Goal: Task Accomplishment & Management: Manage account settings

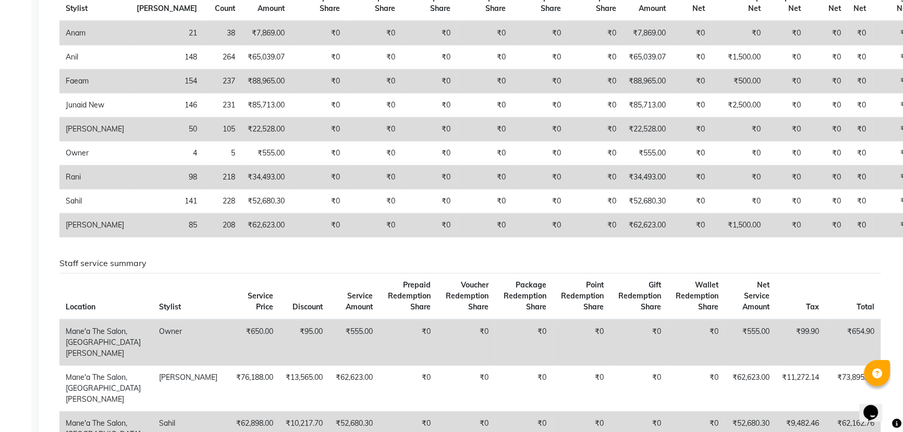
scroll to position [62, 0]
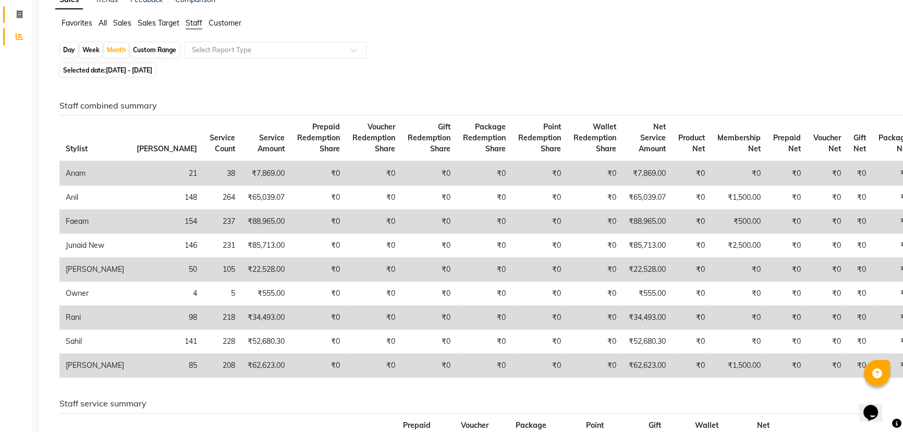
click at [13, 17] on span at bounding box center [19, 15] width 18 height 12
select select "7205"
select select "service"
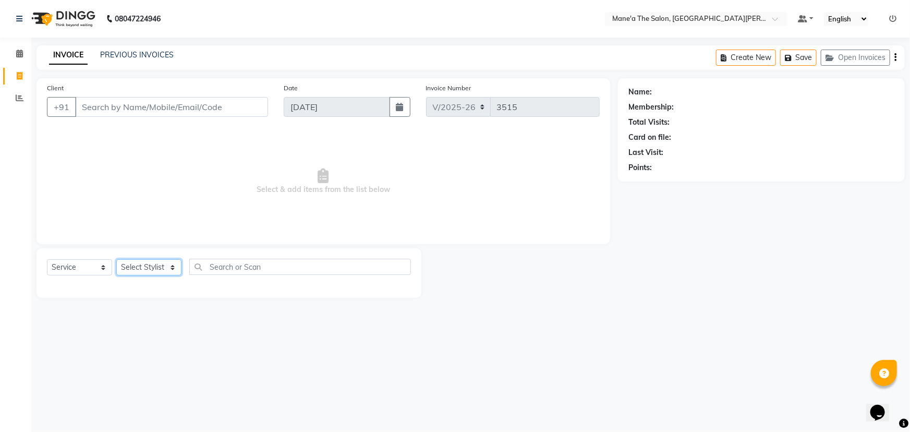
click at [170, 267] on select "Select Stylist Anam Anil Faeam Junaid New Manager [PERSON_NAME] Owner Rani [PER…" at bounding box center [148, 267] width 65 height 16
select select "85411"
click at [116, 259] on select "Select Stylist Anam Anil Faeam Junaid New Manager [PERSON_NAME] Owner Rani [PER…" at bounding box center [148, 267] width 65 height 16
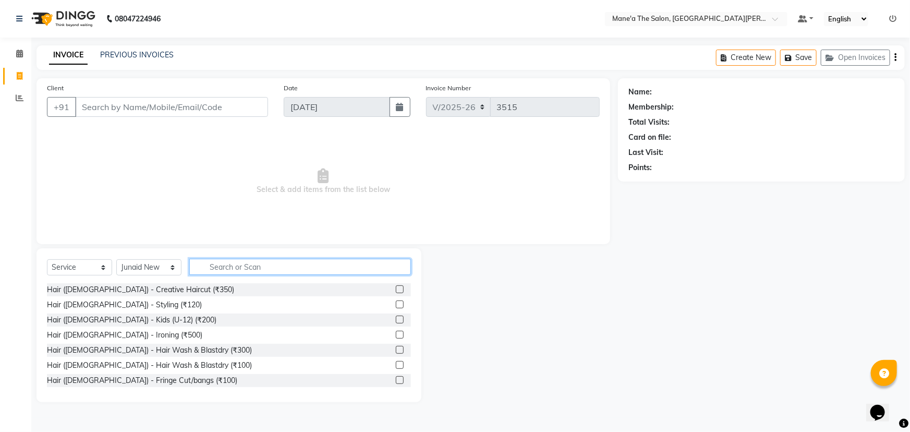
click at [212, 261] on input "text" at bounding box center [300, 267] width 222 height 16
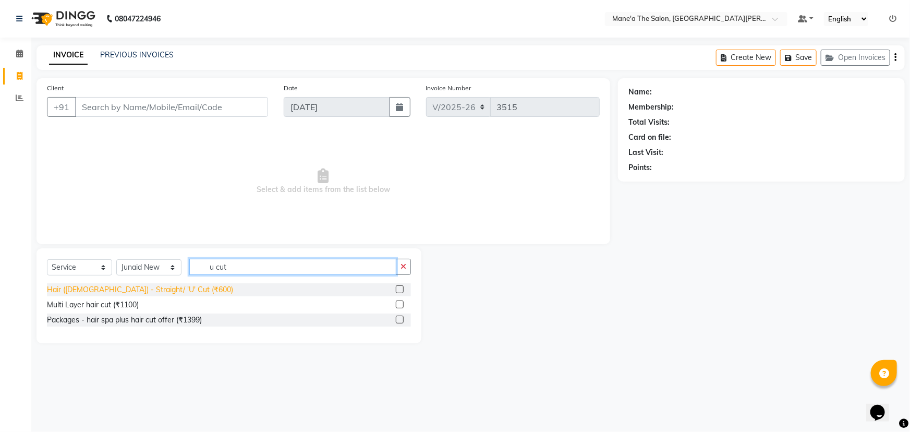
type input "u cut"
click at [151, 287] on div "Hair ([DEMOGRAPHIC_DATA]) - Straight/ 'U' Cut (₹600)" at bounding box center [140, 289] width 186 height 11
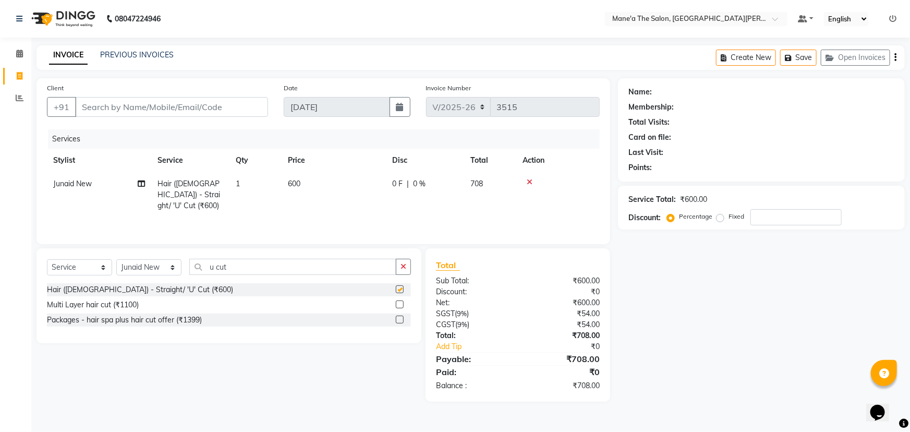
checkbox input "false"
click at [245, 110] on input "Client" at bounding box center [171, 107] width 193 height 20
click at [131, 106] on input "Client" at bounding box center [171, 107] width 193 height 20
drag, startPoint x: 84, startPoint y: 106, endPoint x: 228, endPoint y: 101, distance: 144.1
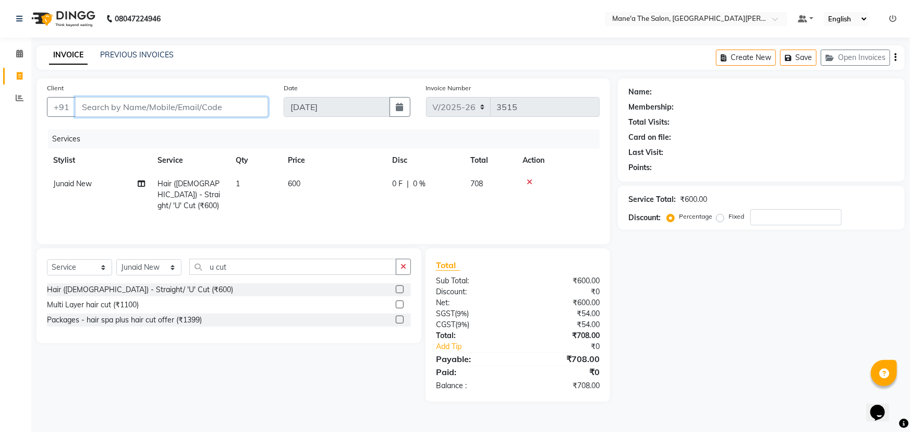
click at [228, 101] on input "Client" at bounding box center [171, 107] width 193 height 20
drag, startPoint x: 228, startPoint y: 101, endPoint x: 72, endPoint y: 78, distance: 157.0
click at [73, 78] on div "Client +91 Date [DATE] Invoice Number V/2025 V/[PHONE_NUMBER] Services Stylist …" at bounding box center [324, 161] width 574 height 166
drag, startPoint x: 73, startPoint y: 104, endPoint x: 106, endPoint y: 107, distance: 33.1
click at [106, 107] on div "+91" at bounding box center [157, 107] width 221 height 20
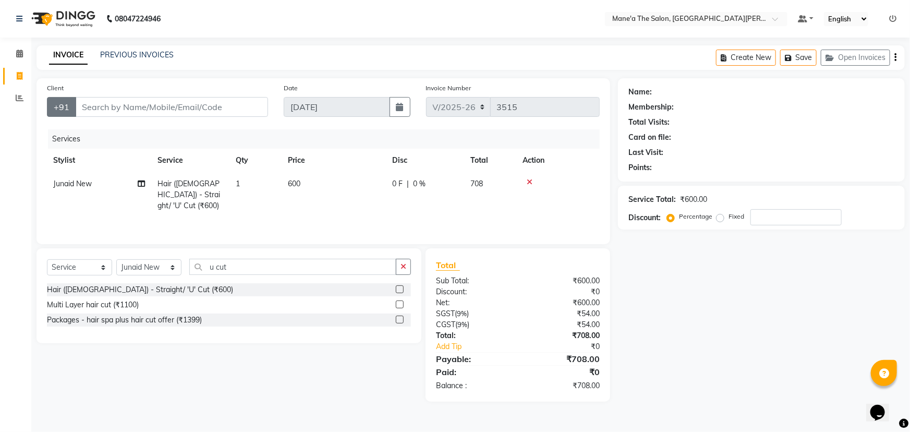
click at [66, 104] on button "+91" at bounding box center [61, 107] width 29 height 20
click at [64, 106] on button "+91" at bounding box center [61, 107] width 29 height 20
click at [59, 106] on button "+91" at bounding box center [61, 107] width 29 height 20
click at [73, 102] on button "+91" at bounding box center [61, 107] width 29 height 20
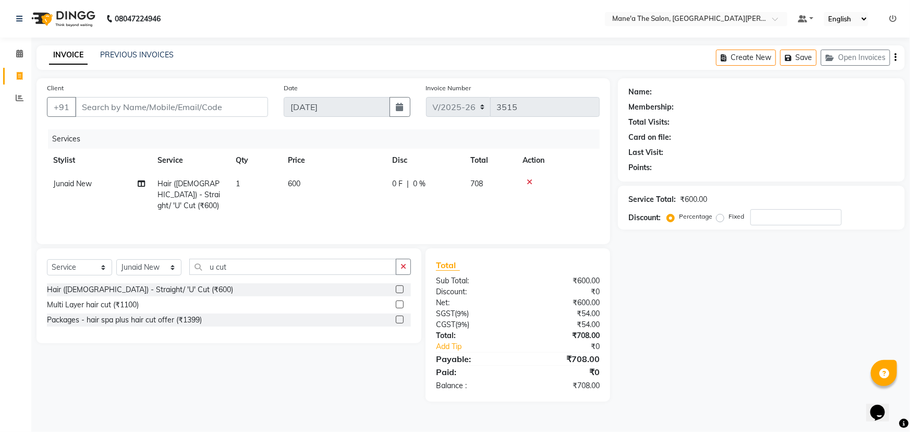
drag, startPoint x: 64, startPoint y: 77, endPoint x: 60, endPoint y: 87, distance: 11.2
click at [63, 82] on main "INVOICE PREVIOUS INVOICES Create New Save Open Invoices Client +91 Date [DATE] …" at bounding box center [470, 231] width 879 height 372
click at [60, 87] on label "Client" at bounding box center [55, 87] width 17 height 9
click at [75, 97] on input "Client" at bounding box center [171, 107] width 193 height 20
click at [60, 87] on label "Client" at bounding box center [55, 87] width 17 height 9
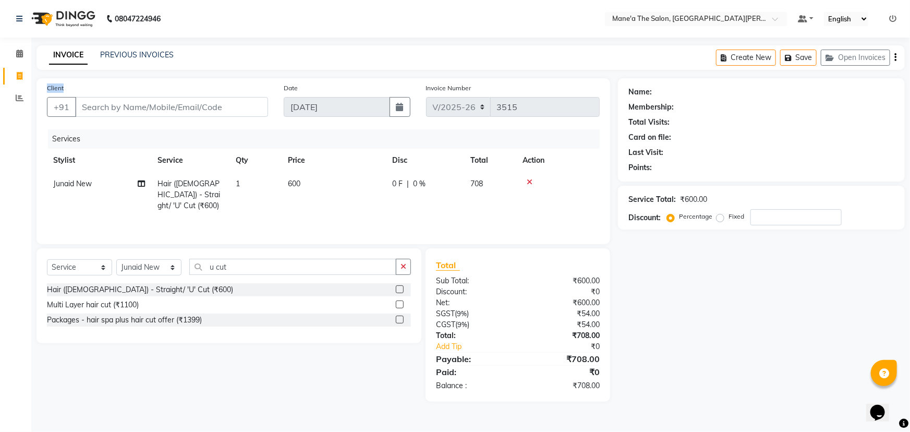
click at [75, 97] on input "Client" at bounding box center [171, 107] width 193 height 20
click at [60, 87] on label "Client" at bounding box center [55, 87] width 17 height 9
click at [75, 97] on input "Client" at bounding box center [171, 107] width 193 height 20
click at [60, 87] on label "Client" at bounding box center [55, 87] width 17 height 9
click at [75, 97] on input "Client" at bounding box center [171, 107] width 193 height 20
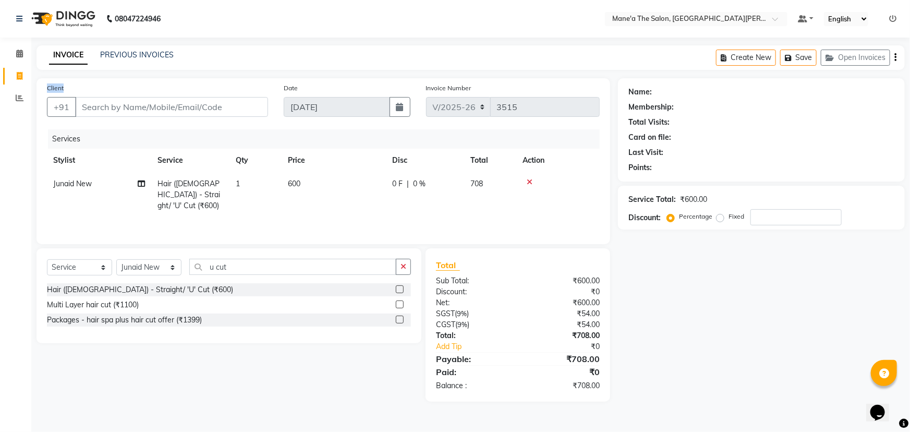
click at [81, 83] on div "Client +91" at bounding box center [157, 103] width 237 height 43
click at [126, 106] on input "Client" at bounding box center [171, 107] width 193 height 20
type input "8"
type input "0"
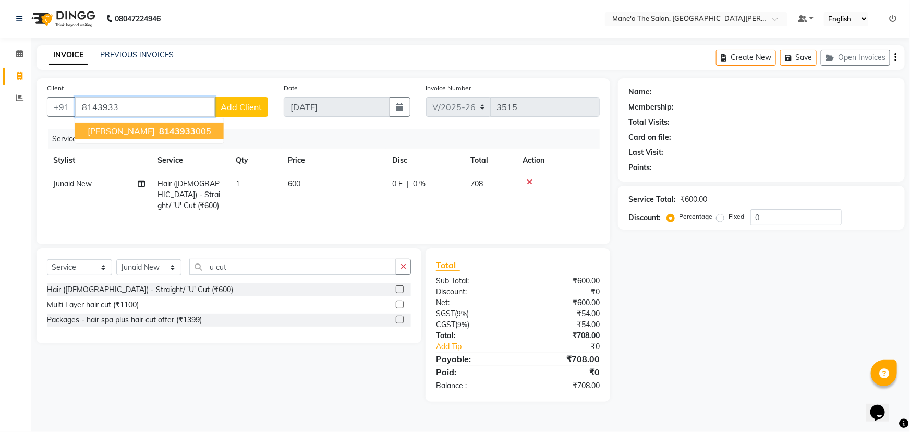
click at [157, 129] on ngb-highlight "8143933 005" at bounding box center [184, 131] width 54 height 10
type input "8143933005"
select select "1: Object"
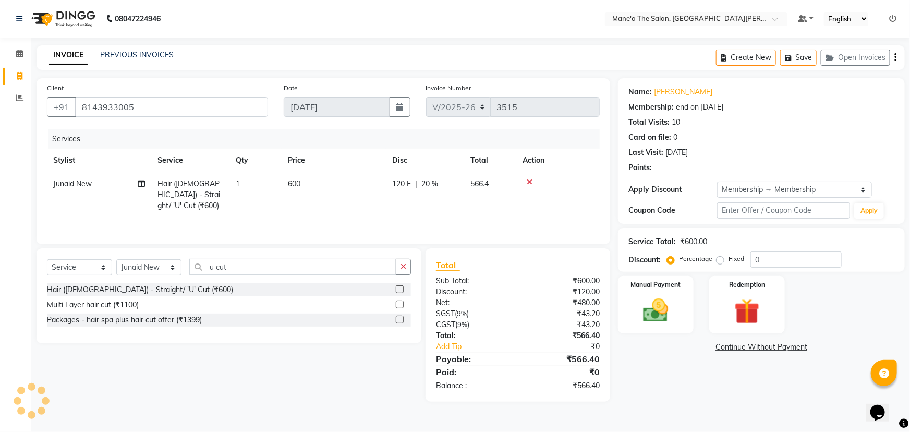
type input "20"
click at [651, 319] on img at bounding box center [656, 310] width 43 height 30
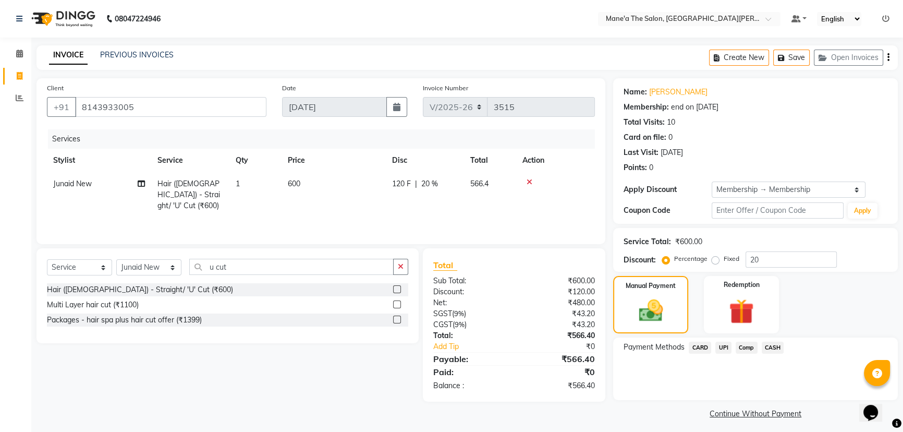
click at [724, 347] on span "UPI" at bounding box center [724, 348] width 16 height 12
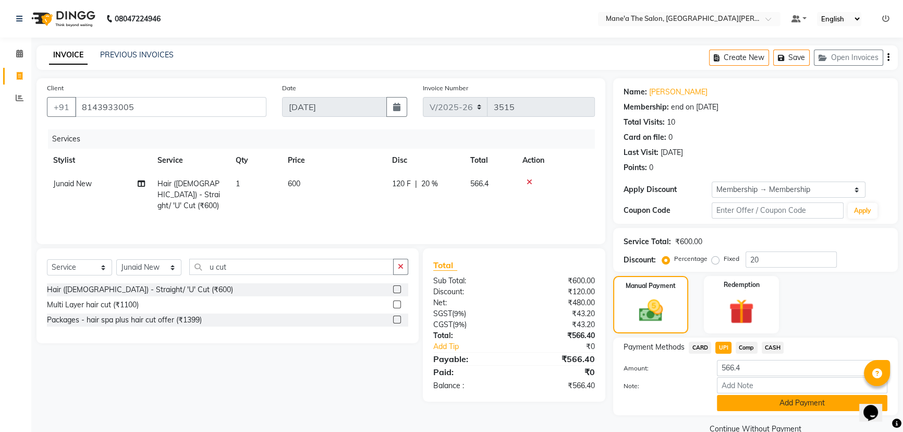
click at [786, 399] on button "Add Payment" at bounding box center [802, 403] width 171 height 16
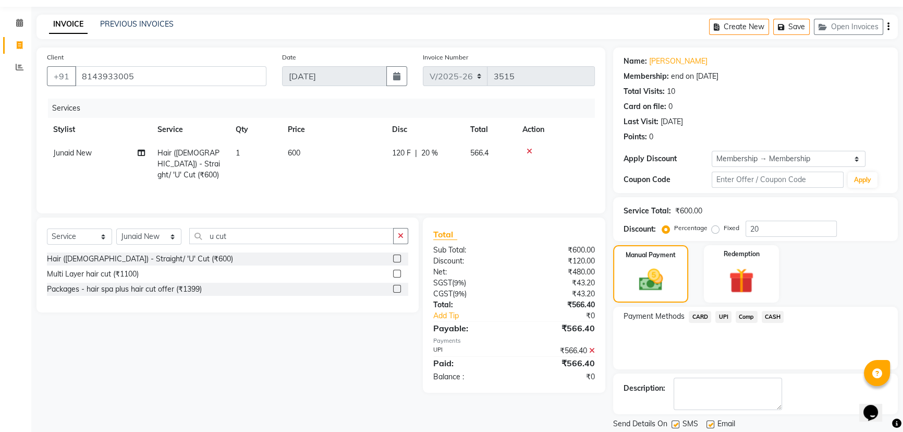
scroll to position [47, 0]
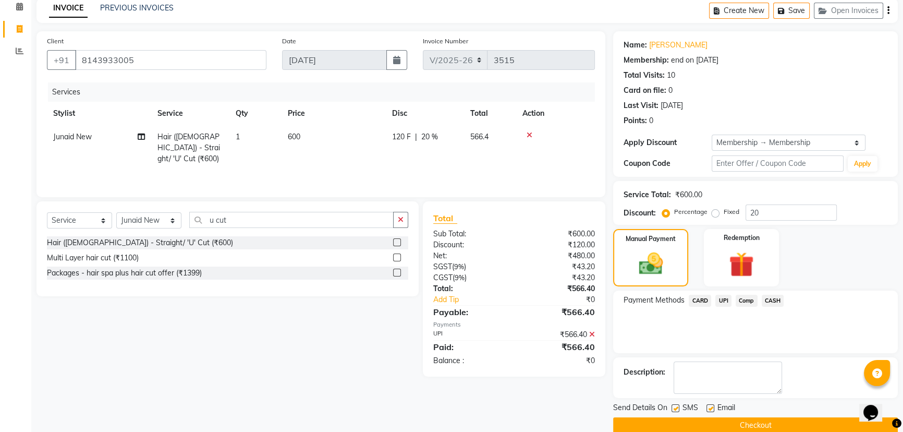
click at [770, 424] on button "Checkout" at bounding box center [755, 425] width 285 height 16
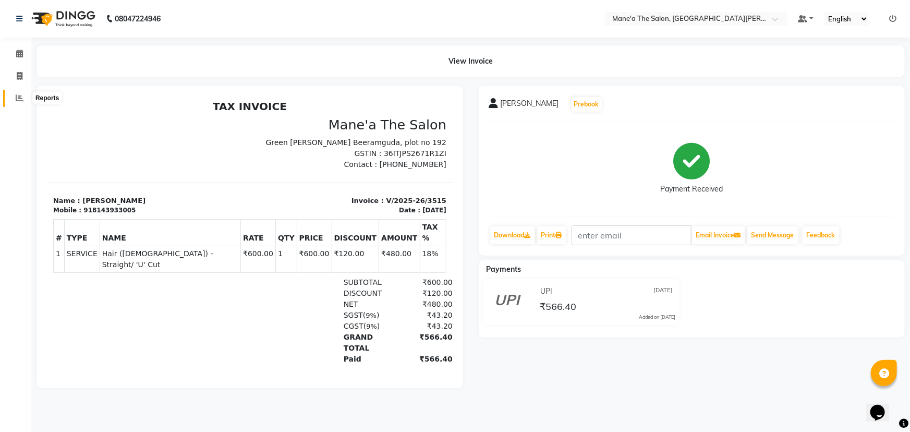
click at [16, 99] on icon at bounding box center [20, 98] width 8 height 8
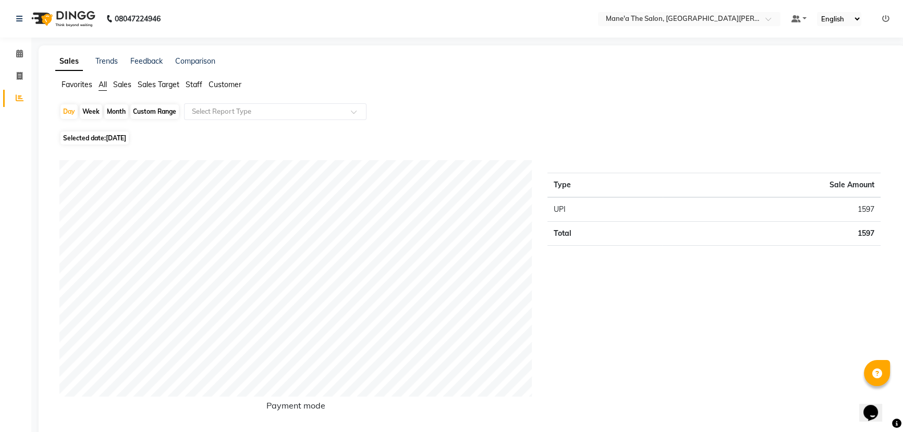
click at [117, 109] on div "Month" at bounding box center [116, 111] width 24 height 15
select select "9"
select select "2025"
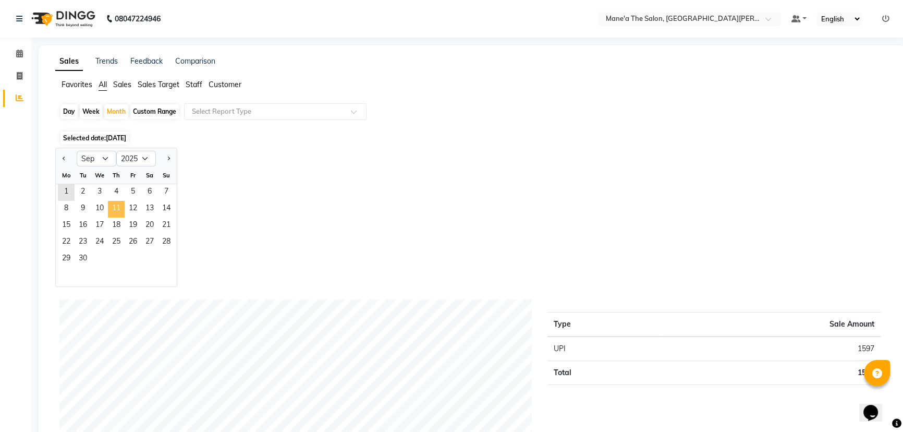
click at [115, 209] on span "11" at bounding box center [116, 209] width 17 height 17
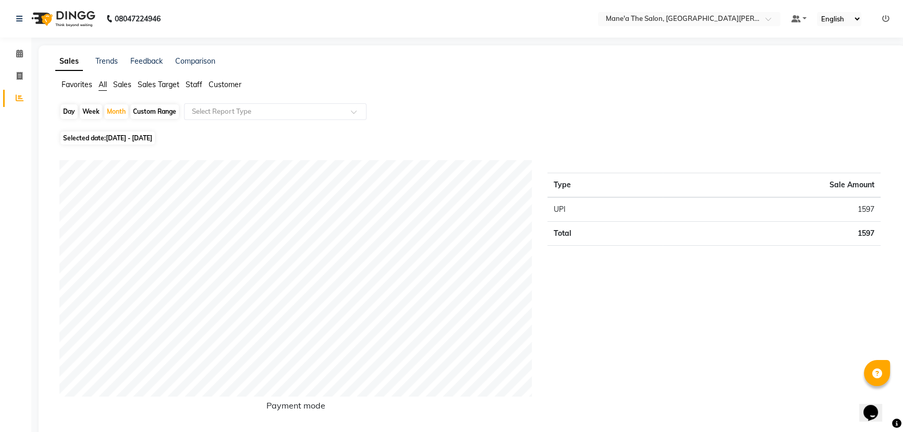
click at [72, 112] on div "Day" at bounding box center [69, 111] width 17 height 15
select select "9"
select select "2025"
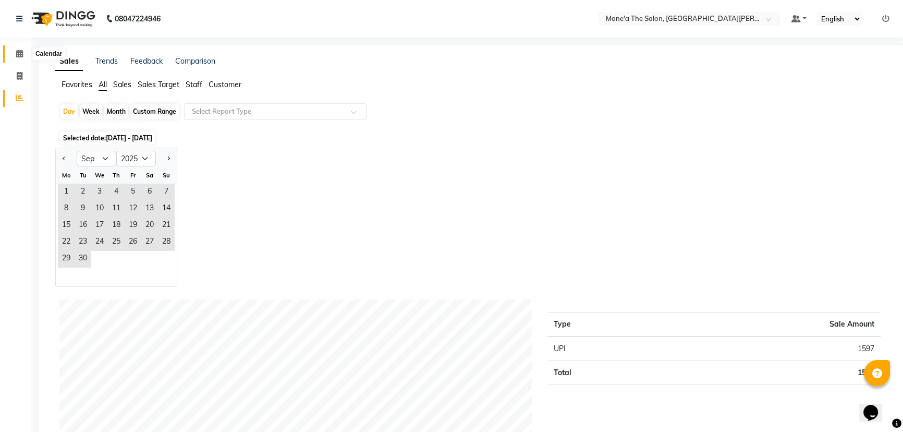
click at [20, 56] on icon at bounding box center [19, 54] width 7 height 8
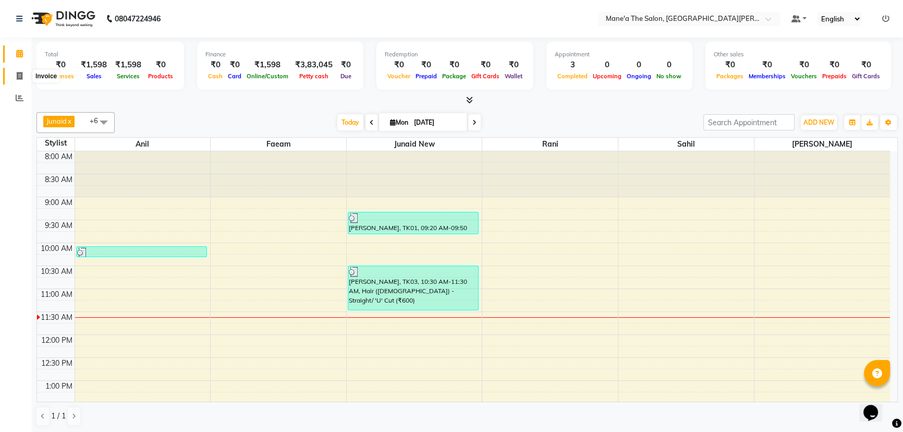
click at [17, 75] on icon at bounding box center [20, 76] width 6 height 8
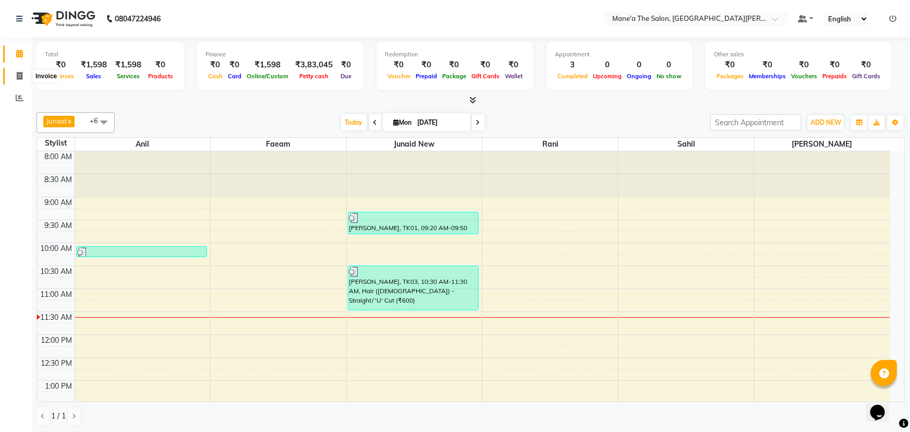
select select "7205"
select select "service"
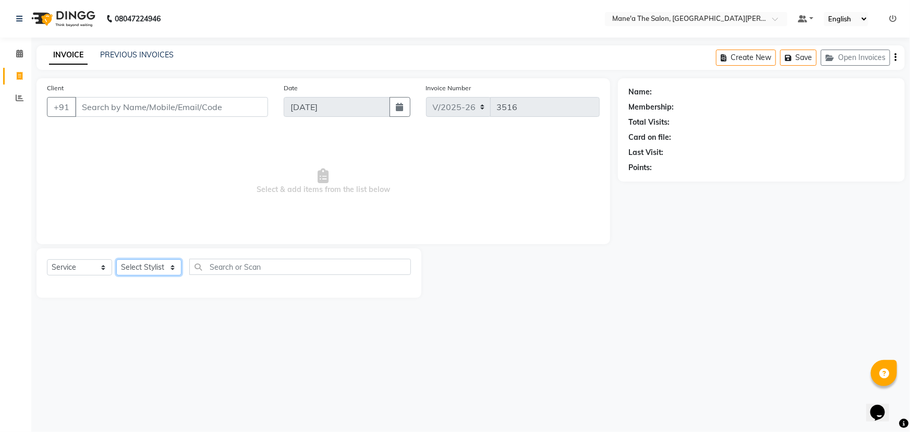
drag, startPoint x: 167, startPoint y: 265, endPoint x: 171, endPoint y: 272, distance: 7.7
click at [170, 266] on select "Select Stylist Anam Anil Faeam Junaid New Manager [PERSON_NAME] Owner Rani [PER…" at bounding box center [148, 267] width 65 height 16
select select "71351"
click at [116, 259] on select "Select Stylist Anam Anil Faeam Junaid New Manager [PERSON_NAME] Owner Rani [PER…" at bounding box center [148, 267] width 65 height 16
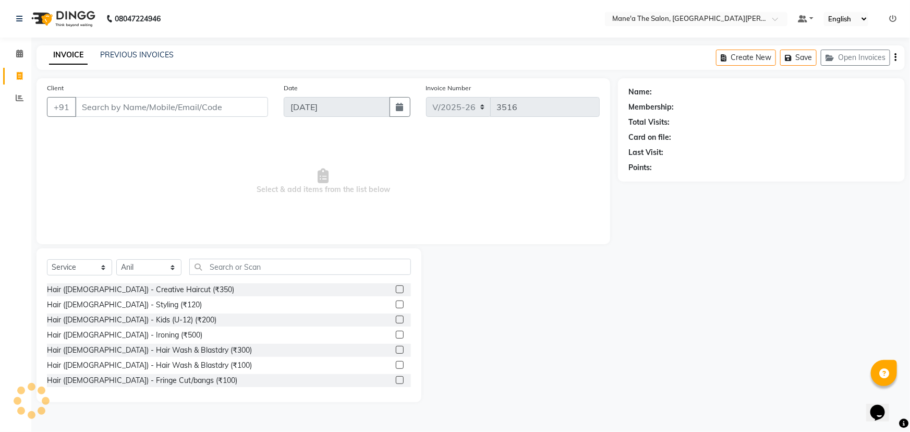
click at [214, 256] on div "Select Service Product Membership Package Voucher Prepaid Gift Card Select Styl…" at bounding box center [229, 325] width 385 height 154
click at [221, 281] on div "Select Service Product Membership Package Voucher Prepaid Gift Card Select Styl…" at bounding box center [229, 271] width 364 height 25
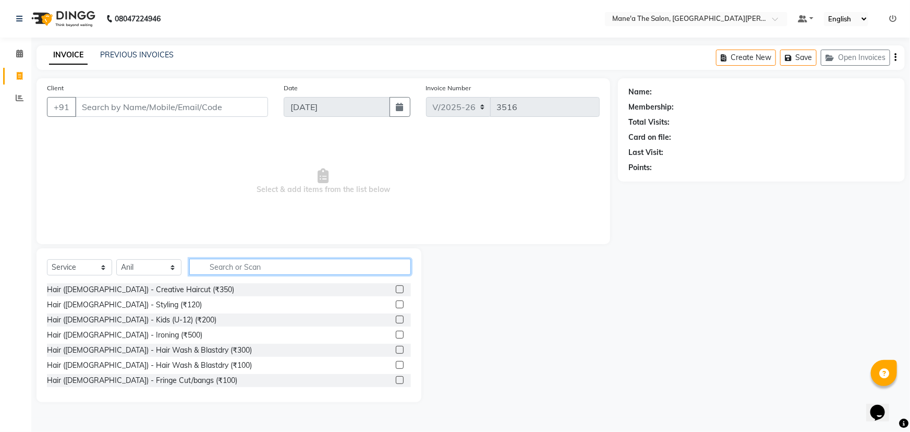
drag, startPoint x: 237, startPoint y: 264, endPoint x: 250, endPoint y: 254, distance: 16.4
click at [236, 263] on input "text" at bounding box center [300, 267] width 222 height 16
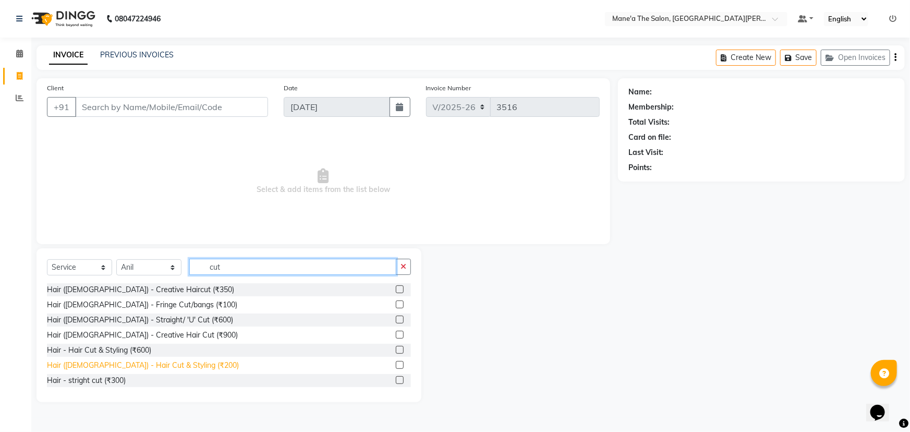
type input "cut"
click at [171, 361] on div "Hair ([DEMOGRAPHIC_DATA]) - Hair Cut & Styling (₹200)" at bounding box center [143, 365] width 192 height 11
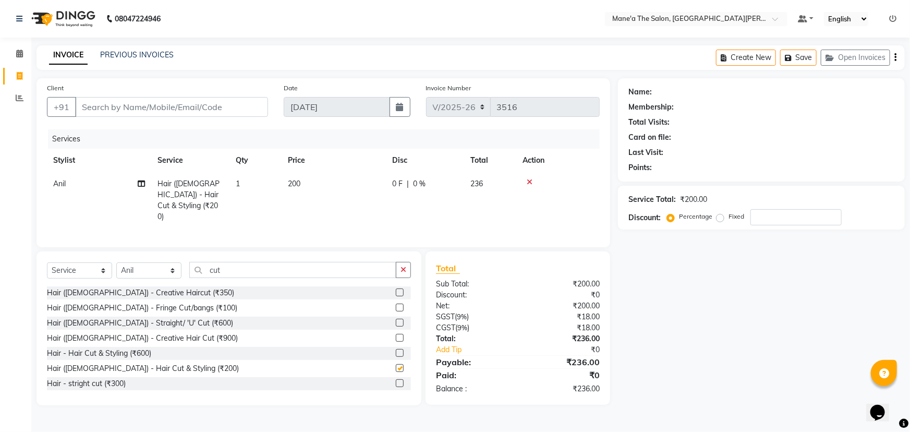
checkbox input "false"
click at [276, 269] on input "cut" at bounding box center [292, 270] width 207 height 16
type input "c"
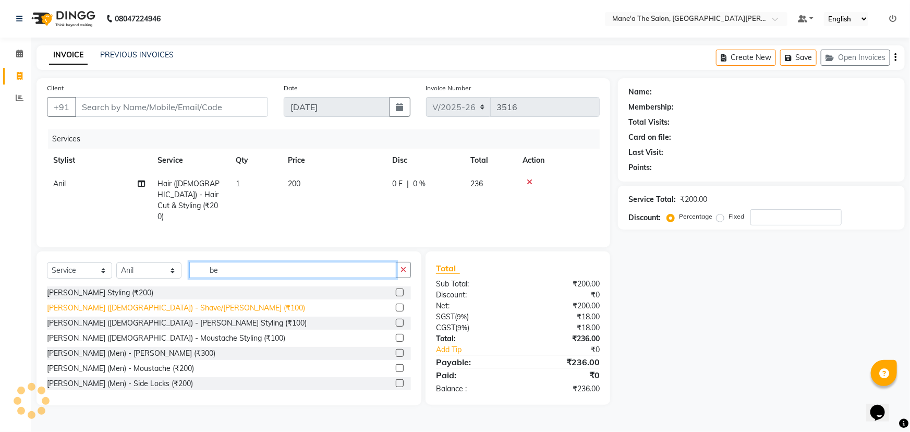
type input "be"
click at [69, 303] on div "[PERSON_NAME] ([DEMOGRAPHIC_DATA]) - Shave/[PERSON_NAME] (₹100)" at bounding box center [176, 308] width 258 height 11
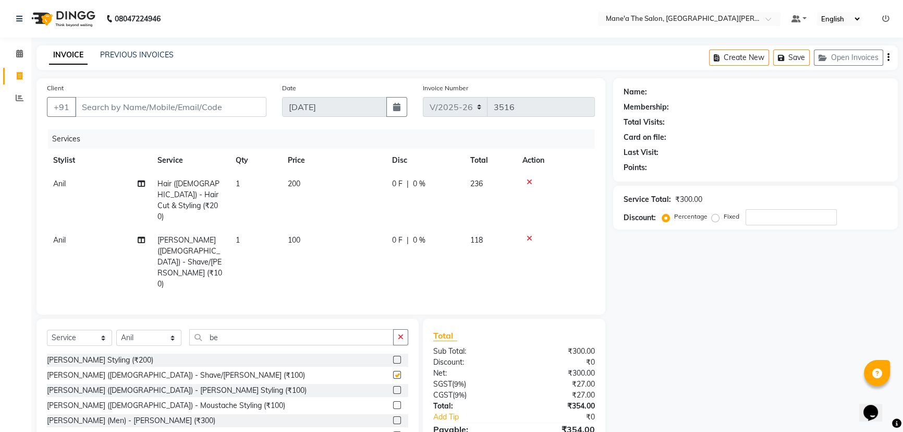
checkbox input "false"
click at [226, 329] on input "be" at bounding box center [291, 337] width 204 height 16
type input "b"
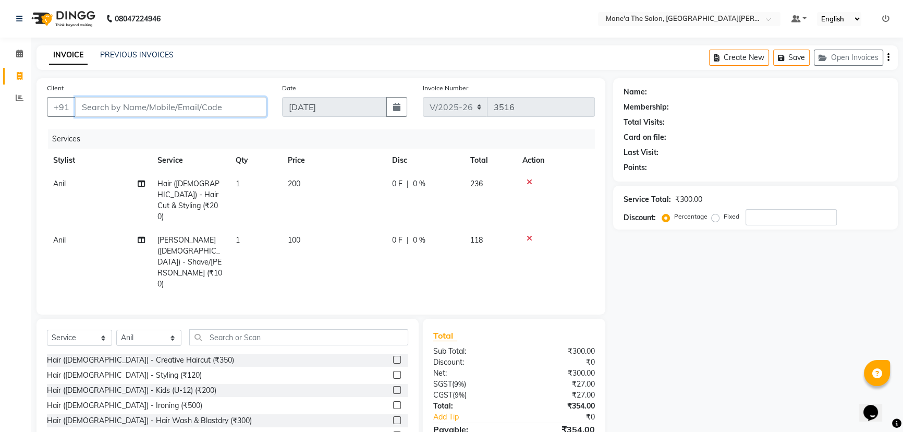
click at [207, 103] on input "Client" at bounding box center [170, 107] width 191 height 20
type input "9"
type input "0"
type input "9"
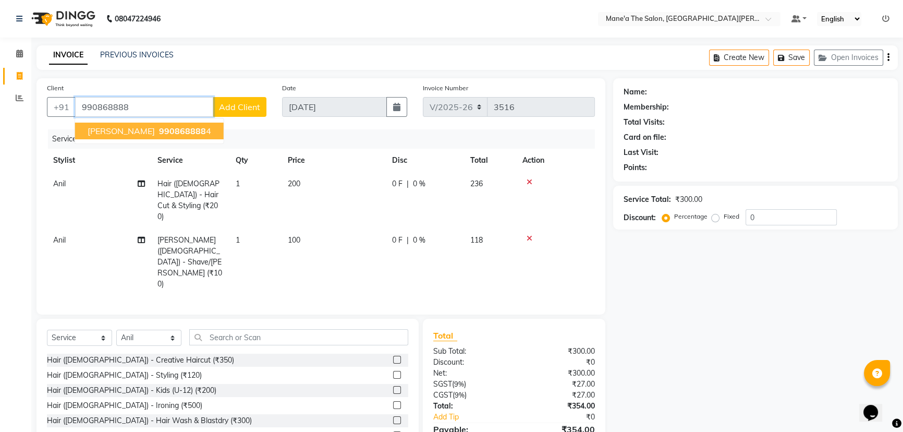
click at [165, 129] on span "990868888" at bounding box center [182, 131] width 47 height 10
type input "9908688884"
select select "1: Object"
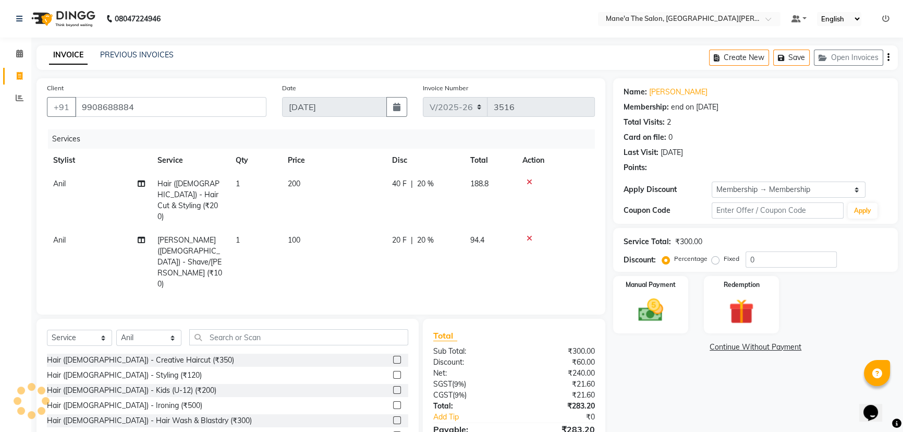
type input "20"
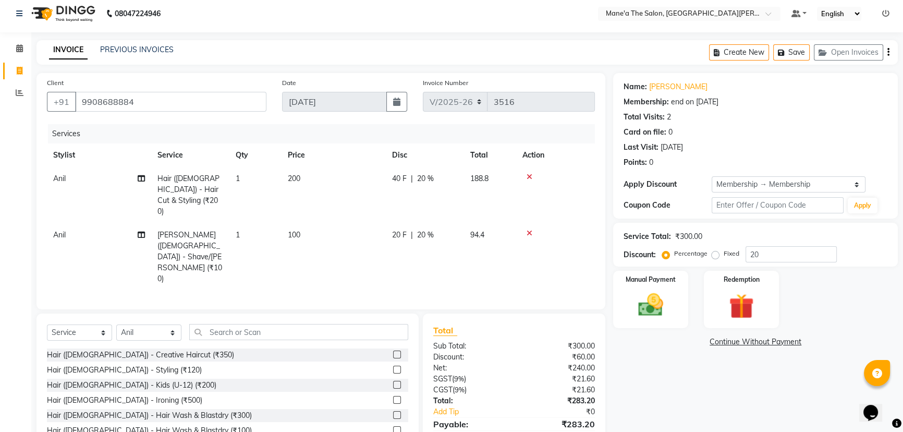
scroll to position [9, 0]
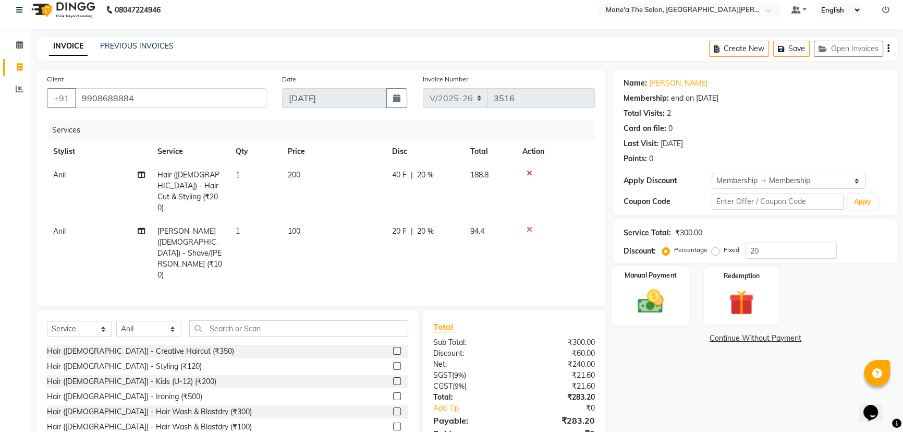
click at [686, 295] on div "Manual Payment" at bounding box center [651, 295] width 78 height 59
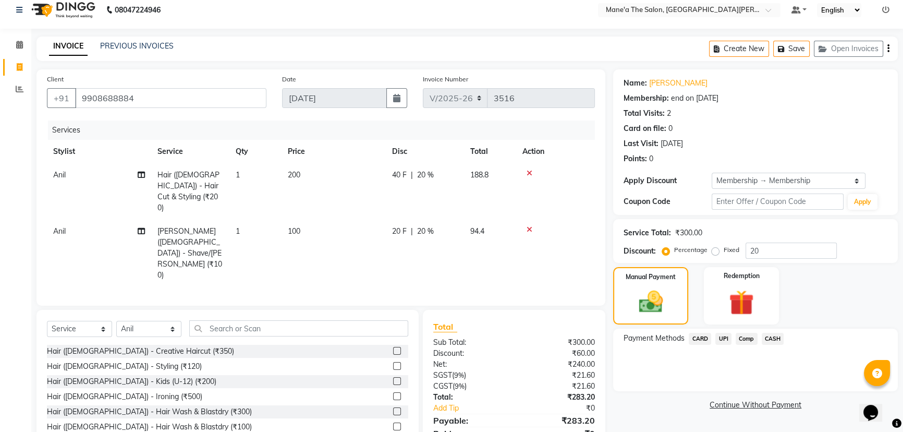
click at [724, 339] on span "UPI" at bounding box center [724, 339] width 16 height 12
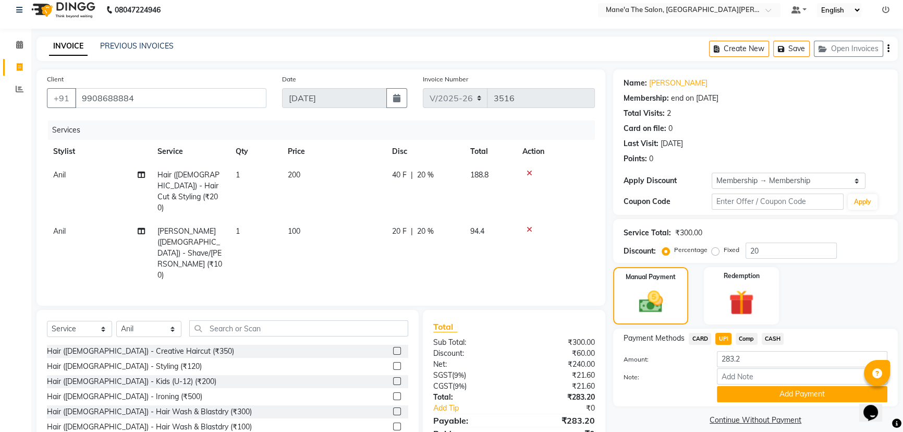
scroll to position [20, 0]
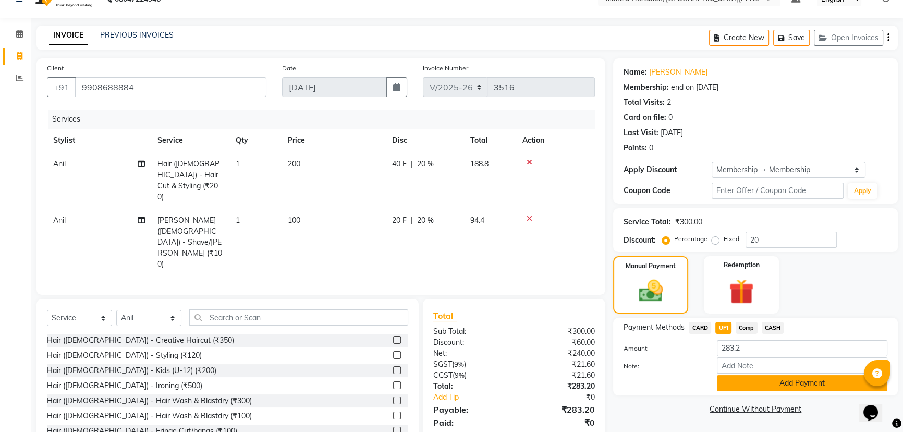
click at [730, 381] on button "Add Payment" at bounding box center [802, 383] width 171 height 16
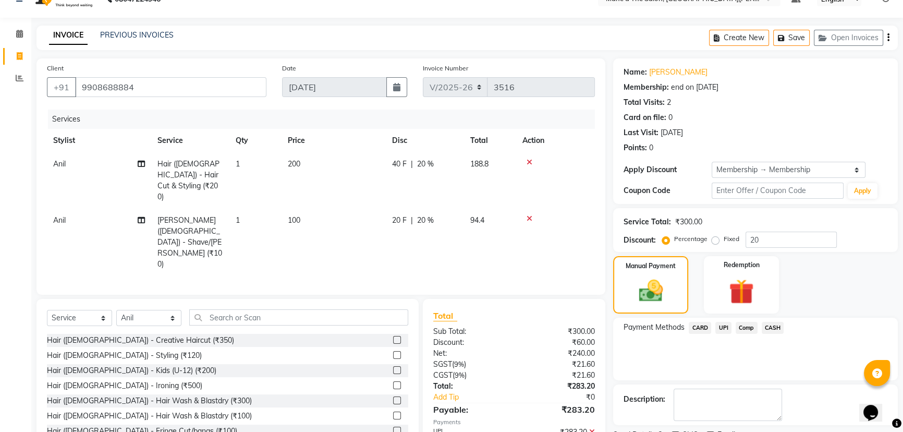
scroll to position [63, 0]
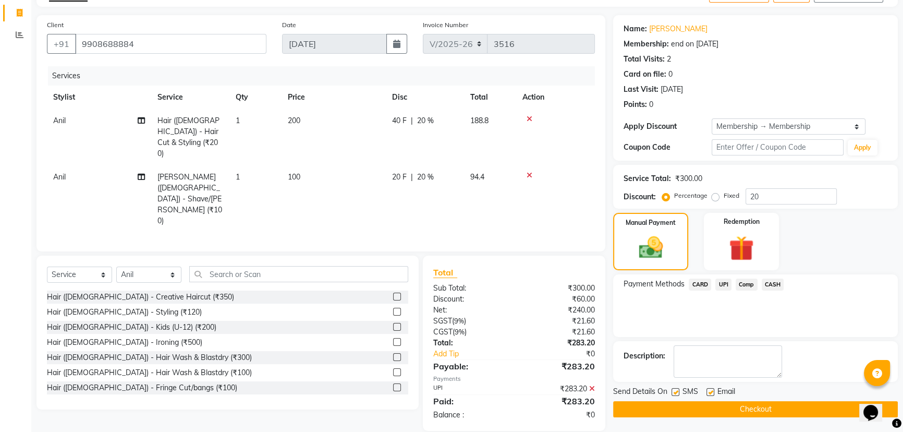
click at [725, 414] on button "Checkout" at bounding box center [755, 409] width 285 height 16
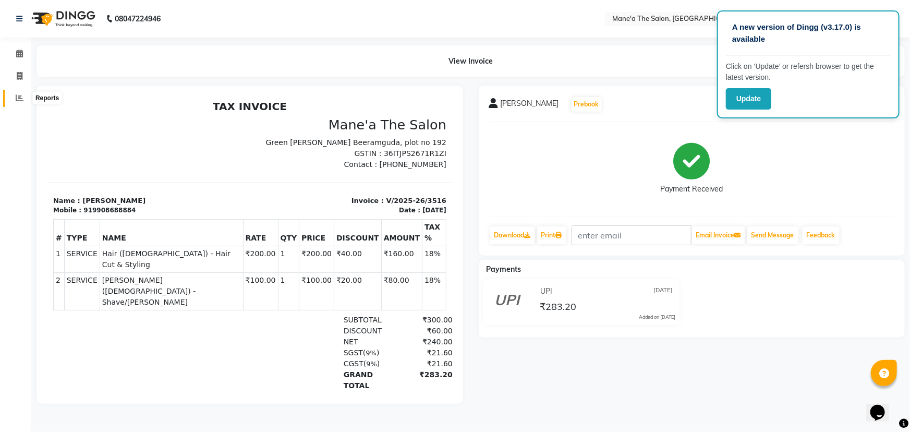
click at [17, 95] on icon at bounding box center [20, 98] width 8 height 8
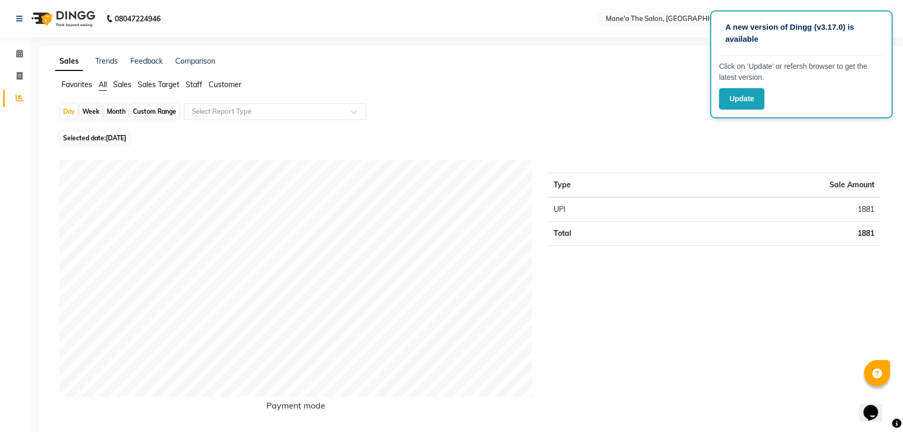
click at [119, 110] on div "Month" at bounding box center [116, 111] width 24 height 15
select select "9"
select select "2025"
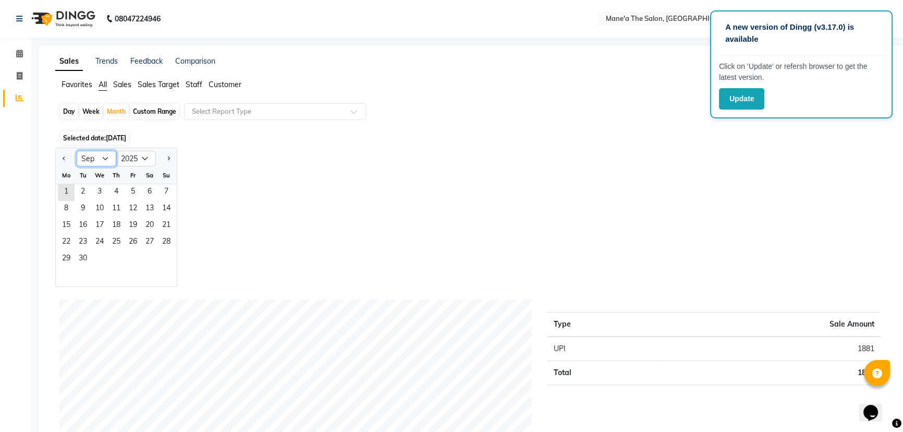
click at [104, 158] on select "Jan Feb Mar Apr May Jun [DATE] Aug Sep Oct Nov Dec" at bounding box center [97, 159] width 40 height 16
select select "8"
click at [77, 151] on select "Jan Feb Mar Apr May Jun [DATE] Aug Sep Oct Nov Dec" at bounding box center [97, 159] width 40 height 16
click at [170, 252] on span "31" at bounding box center [166, 259] width 17 height 17
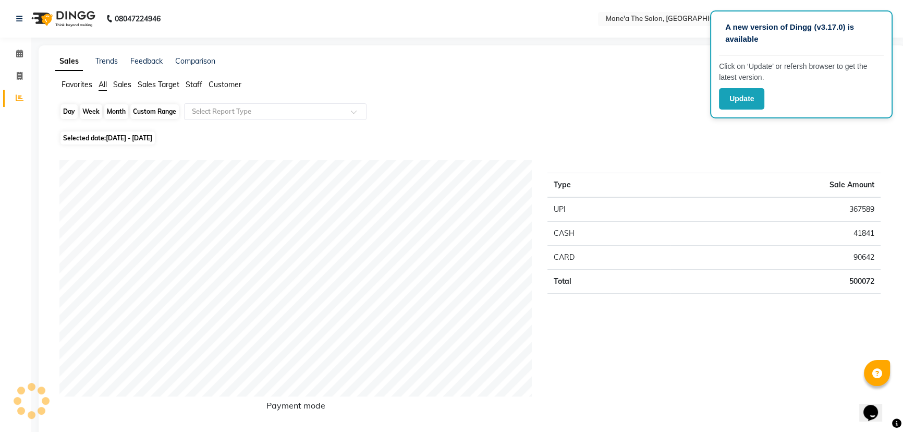
click at [115, 110] on div "Month" at bounding box center [116, 111] width 24 height 15
select select "8"
select select "2025"
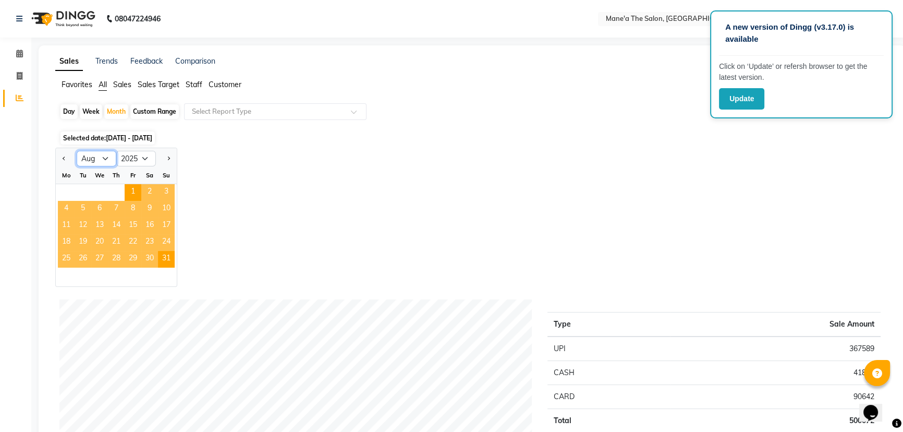
click at [99, 158] on select "Jan Feb Mar Apr May Jun [DATE] Aug Sep Oct Nov Dec" at bounding box center [97, 159] width 40 height 16
select select "7"
click at [77, 151] on select "Jan Feb Mar Apr May Jun [DATE] Aug Sep Oct Nov Dec" at bounding box center [97, 159] width 40 height 16
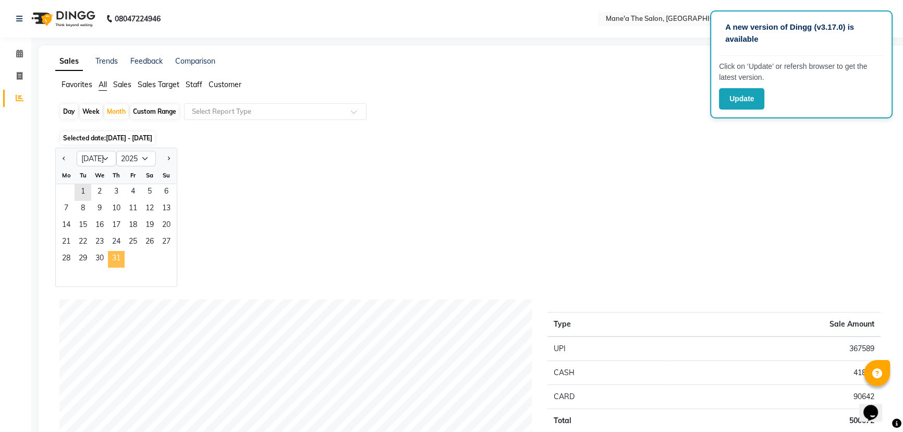
drag, startPoint x: 120, startPoint y: 255, endPoint x: 509, endPoint y: 187, distance: 395.0
click at [124, 253] on span "31" at bounding box center [116, 259] width 17 height 17
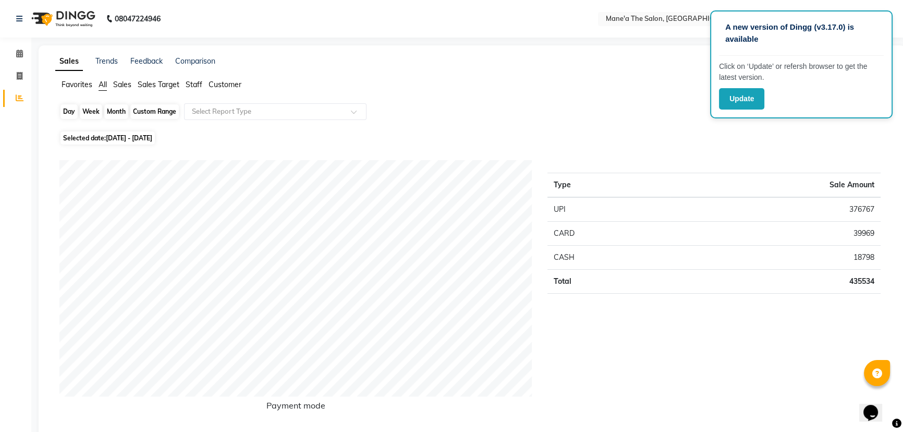
click at [108, 111] on div "Month" at bounding box center [116, 111] width 24 height 15
select select "7"
select select "2025"
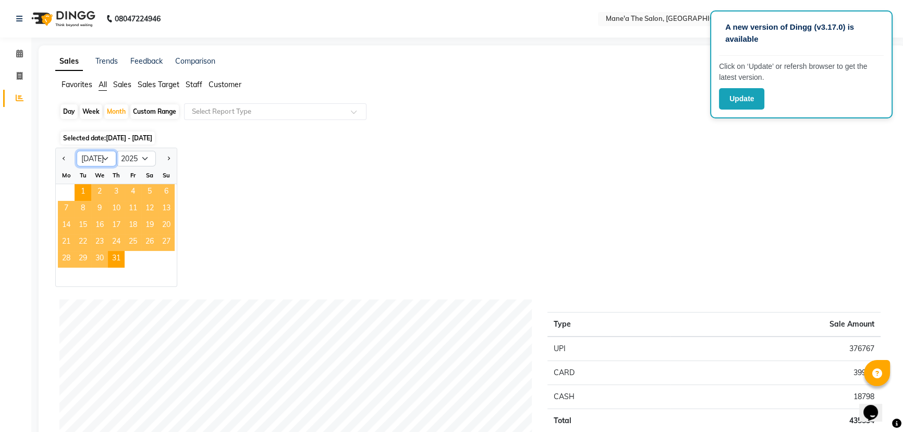
click at [101, 159] on select "Jan Feb Mar Apr May Jun [DATE] Aug Sep Oct Nov Dec" at bounding box center [97, 159] width 40 height 16
select select "6"
click at [77, 151] on select "Jan Feb Mar Apr May Jun [DATE] Aug Sep Oct Nov Dec" at bounding box center [97, 159] width 40 height 16
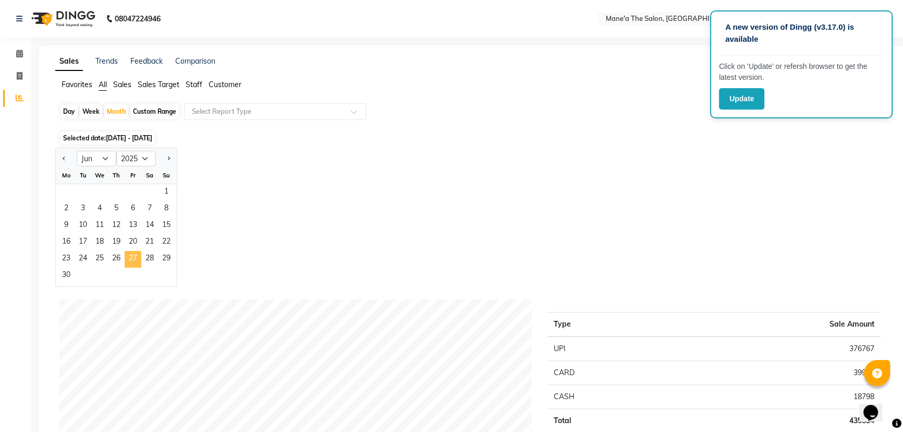
drag, startPoint x: 125, startPoint y: 256, endPoint x: 136, endPoint y: 250, distance: 12.4
click at [131, 252] on span "27" at bounding box center [133, 259] width 17 height 17
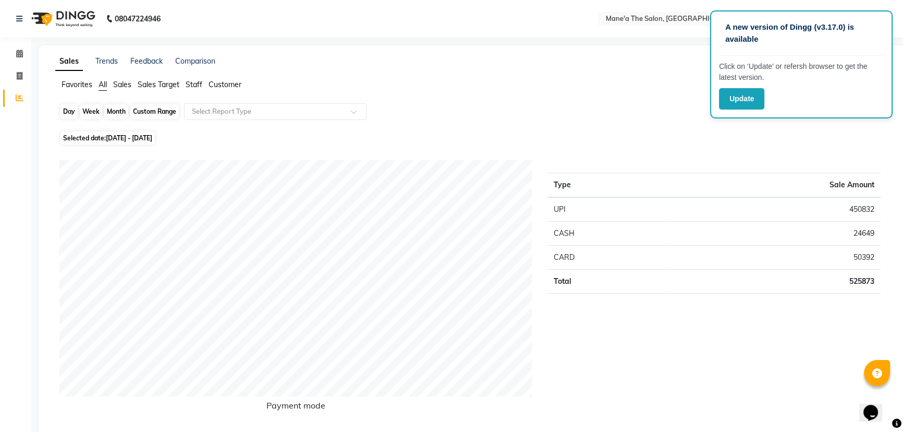
click at [118, 110] on div "Month" at bounding box center [116, 111] width 24 height 15
select select "6"
select select "2025"
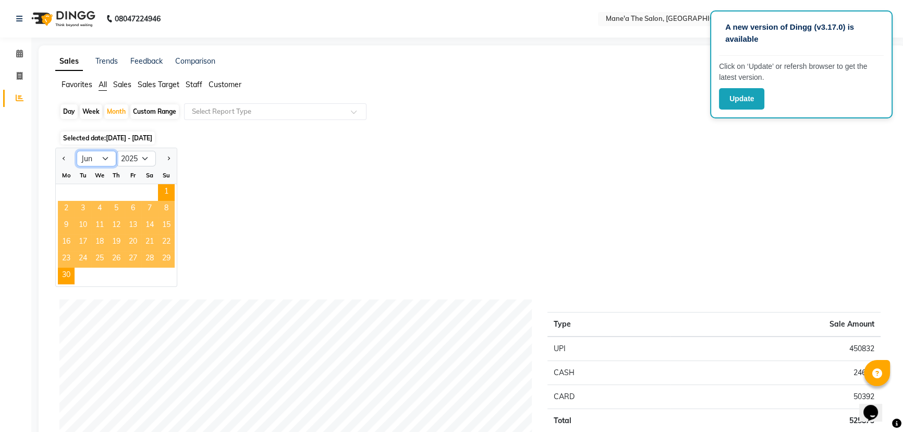
click at [98, 155] on select "Jan Feb Mar Apr May Jun [DATE] Aug Sep Oct Nov Dec" at bounding box center [97, 159] width 40 height 16
select select "5"
click at [77, 151] on select "Jan Feb Mar Apr May Jun [DATE] Aug Sep Oct Nov Dec" at bounding box center [97, 159] width 40 height 16
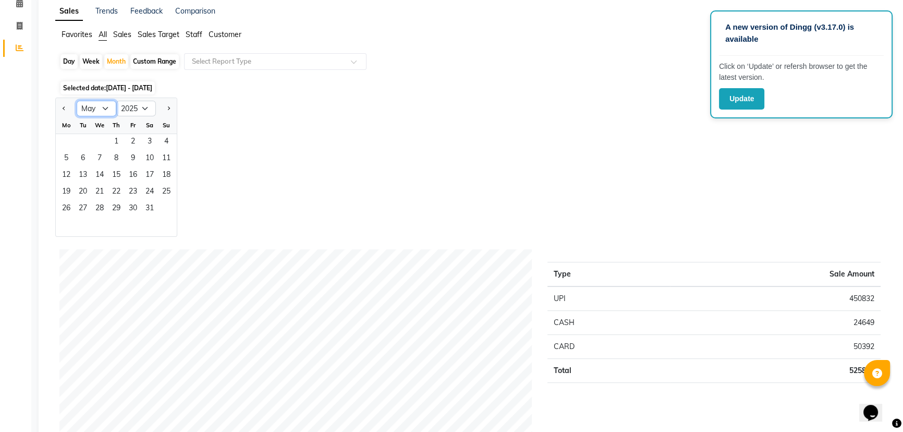
scroll to position [47, 0]
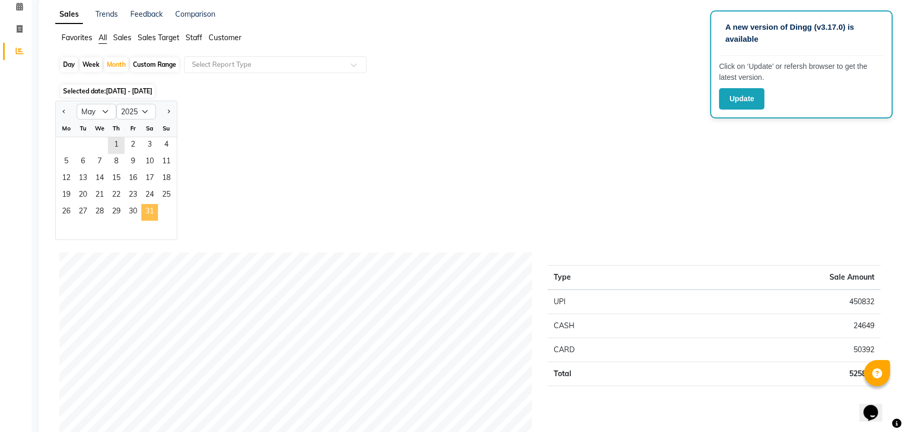
click at [144, 214] on span "31" at bounding box center [149, 212] width 17 height 17
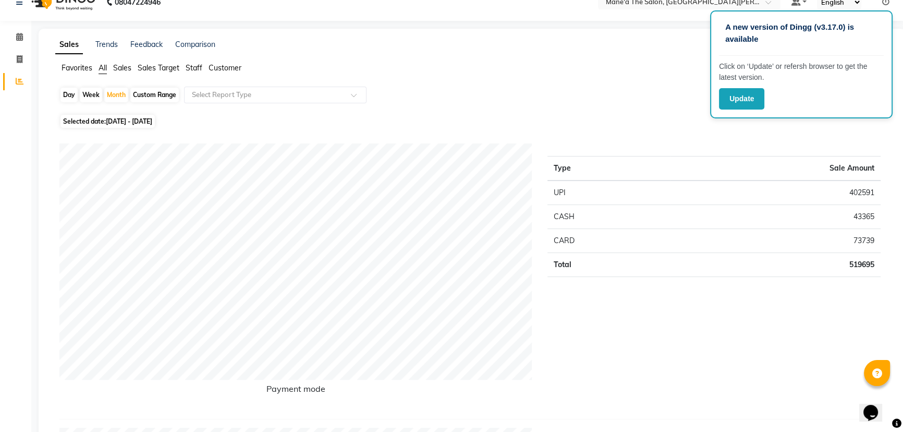
scroll to position [0, 0]
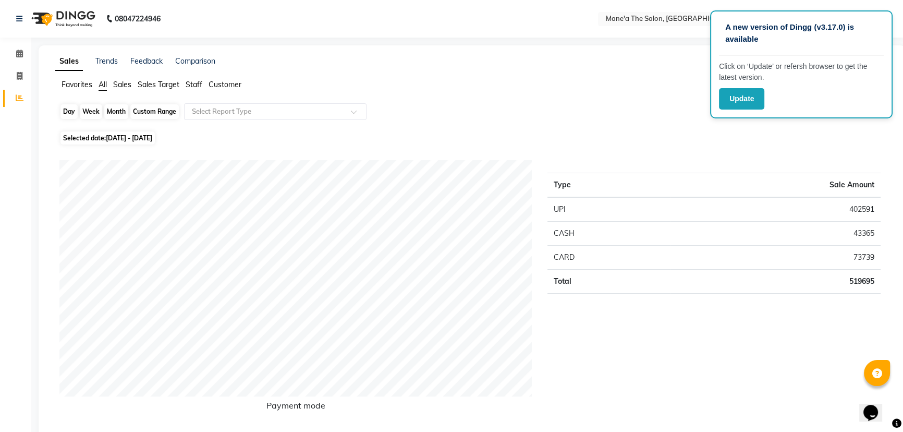
click at [117, 114] on div "Month" at bounding box center [116, 111] width 24 height 15
select select "5"
select select "2025"
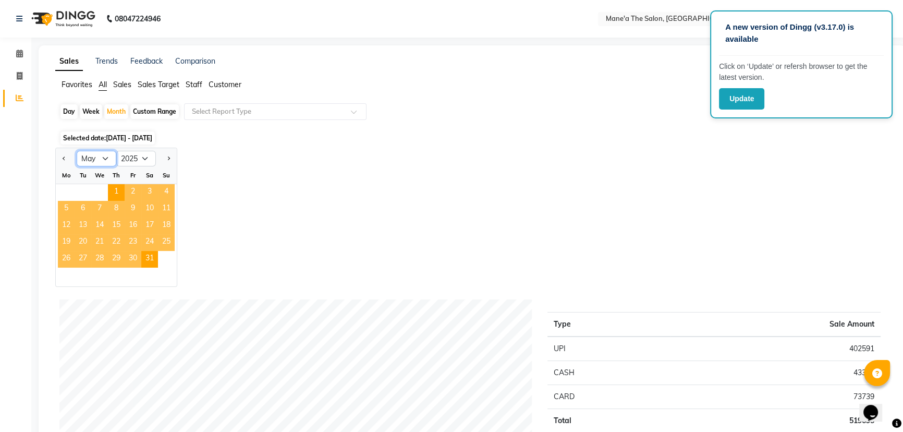
click at [102, 155] on select "Jan Feb Mar Apr May Jun [DATE] Aug Sep Oct Nov Dec" at bounding box center [97, 159] width 40 height 16
select select "4"
click at [77, 151] on select "Jan Feb Mar Apr May Jun [DATE] Aug Sep Oct Nov Dec" at bounding box center [97, 159] width 40 height 16
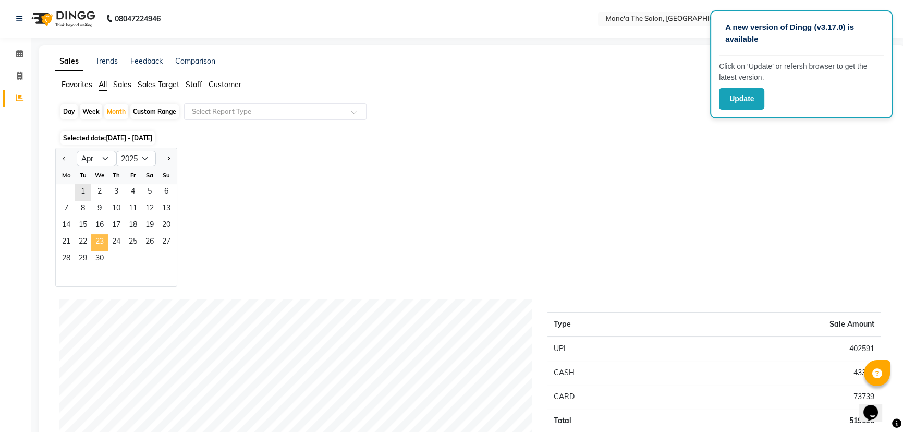
click at [95, 244] on span "23" at bounding box center [99, 242] width 17 height 17
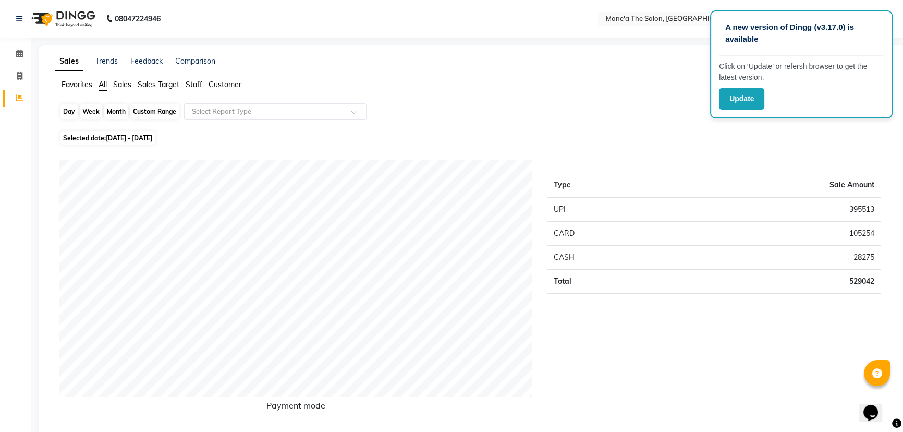
click at [114, 108] on div "Month" at bounding box center [116, 111] width 24 height 15
select select "4"
select select "2025"
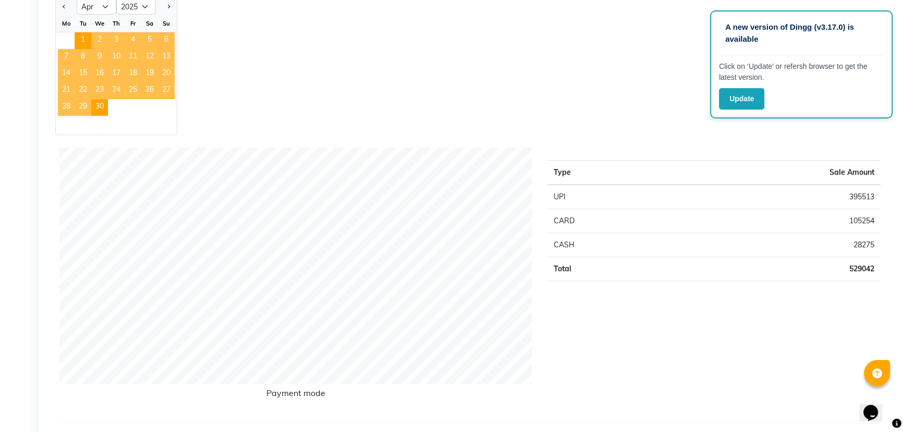
scroll to position [142, 0]
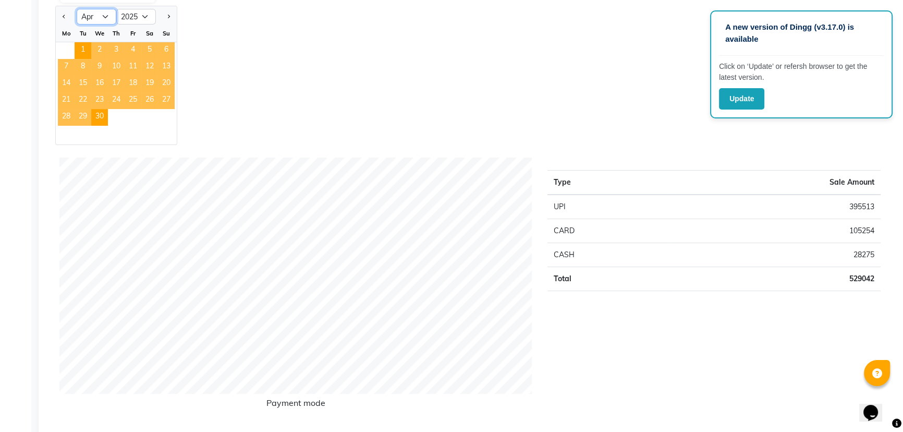
click at [98, 17] on select "Jan Feb Mar Apr May Jun [DATE] Aug Sep Oct Nov Dec" at bounding box center [97, 17] width 40 height 16
select select "3"
click at [77, 9] on select "Jan Feb Mar Apr May Jun [DATE] Aug Sep Oct Nov Dec" at bounding box center [97, 17] width 40 height 16
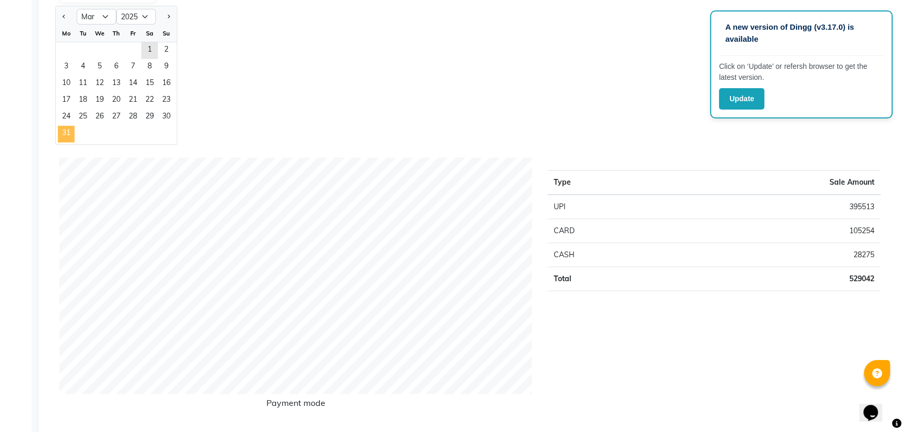
drag, startPoint x: 59, startPoint y: 136, endPoint x: 69, endPoint y: 125, distance: 14.4
click at [62, 132] on span "31" at bounding box center [66, 134] width 17 height 17
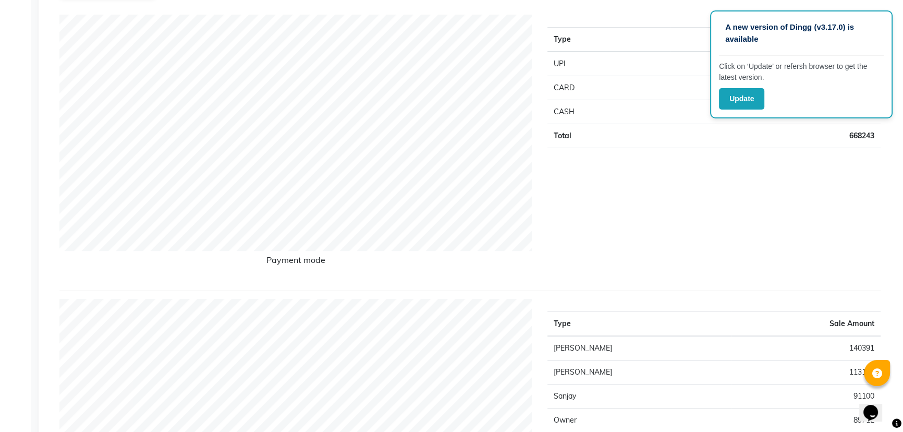
scroll to position [0, 0]
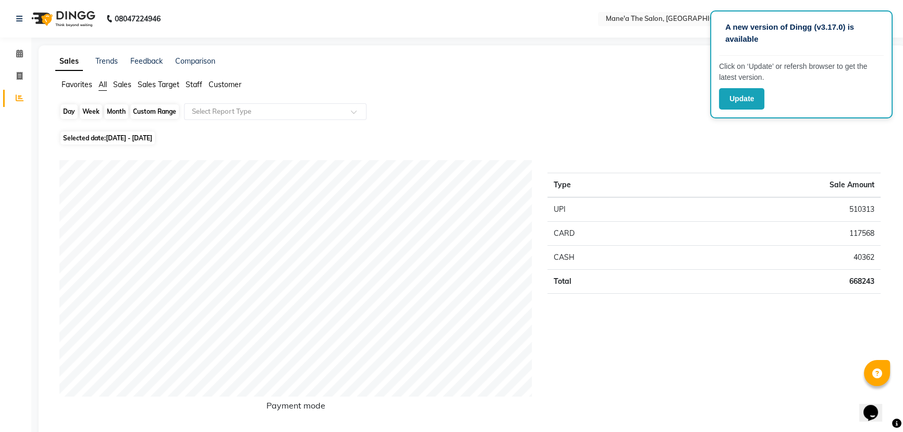
click at [118, 115] on div "Month" at bounding box center [116, 111] width 24 height 15
select select "3"
select select "2025"
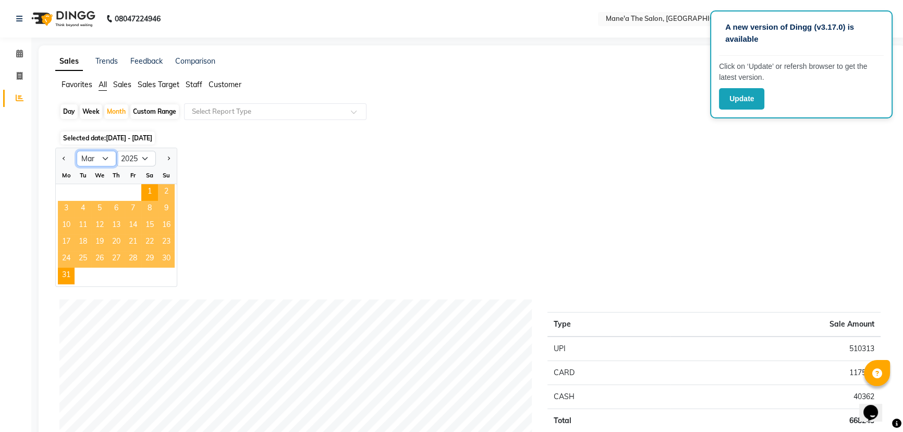
click at [106, 155] on select "Jan Feb Mar Apr May Jun [DATE] Aug Sep Oct Nov Dec" at bounding box center [97, 159] width 40 height 16
select select "2"
click at [77, 151] on select "Jan Feb Mar Apr May Jun [DATE] Aug Sep Oct Nov Dec" at bounding box center [97, 159] width 40 height 16
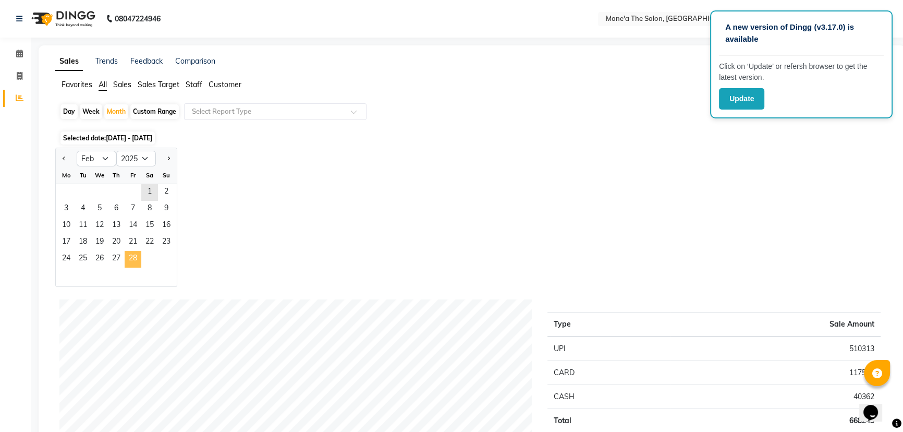
drag, startPoint x: 138, startPoint y: 266, endPoint x: 141, endPoint y: 248, distance: 17.9
click at [138, 264] on span "28" at bounding box center [133, 259] width 17 height 17
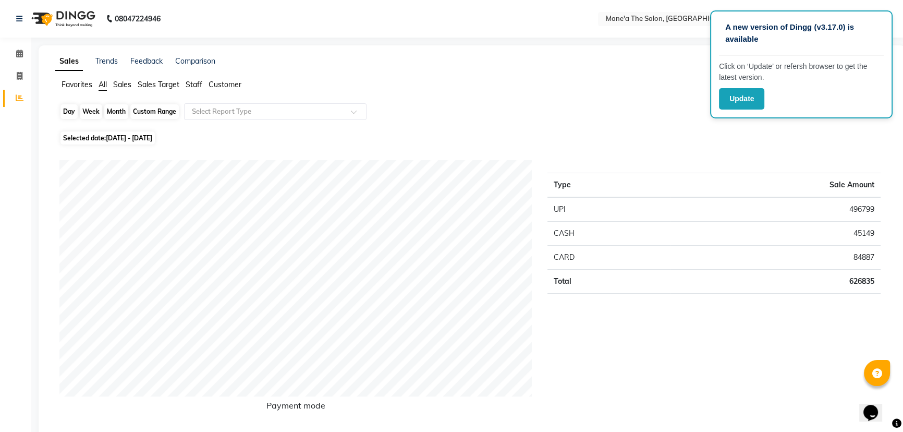
click at [110, 110] on div "Month" at bounding box center [116, 111] width 24 height 15
select select "2"
select select "2025"
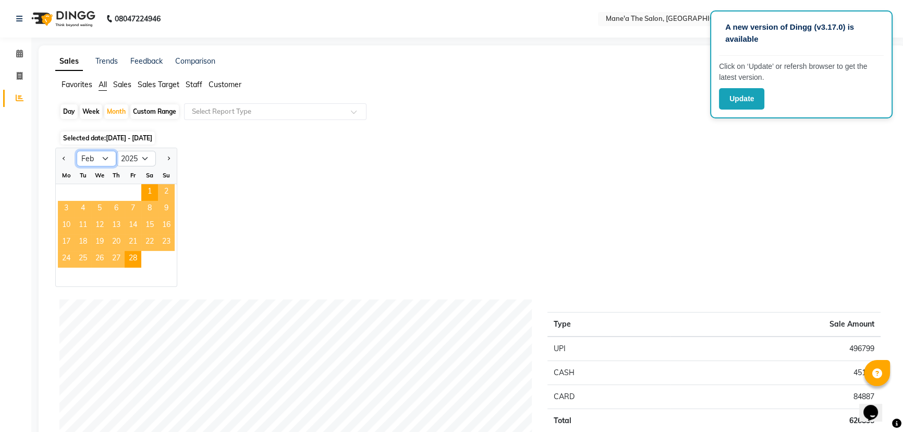
click at [104, 154] on select "Jan Feb Mar Apr May Jun [DATE] Aug Sep Oct Nov Dec" at bounding box center [97, 159] width 40 height 16
select select "1"
click at [77, 151] on select "Jan Feb Mar Apr May Jun [DATE] Aug Sep Oct Nov Dec" at bounding box center [97, 159] width 40 height 16
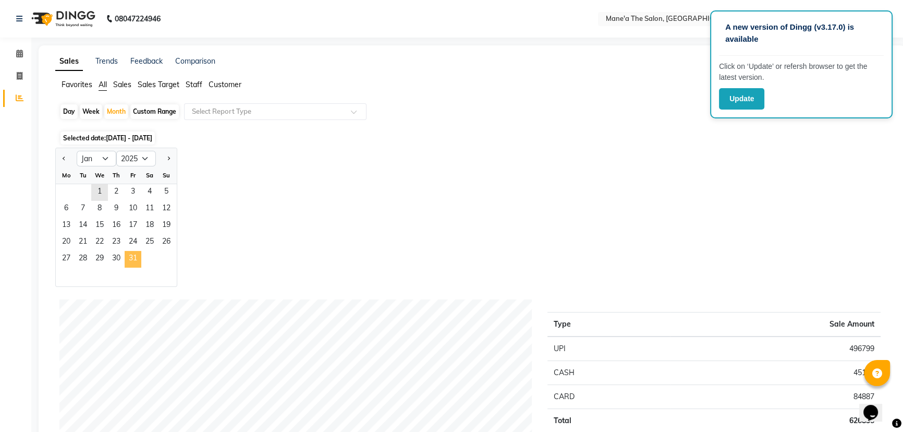
click at [132, 259] on span "31" at bounding box center [133, 259] width 17 height 17
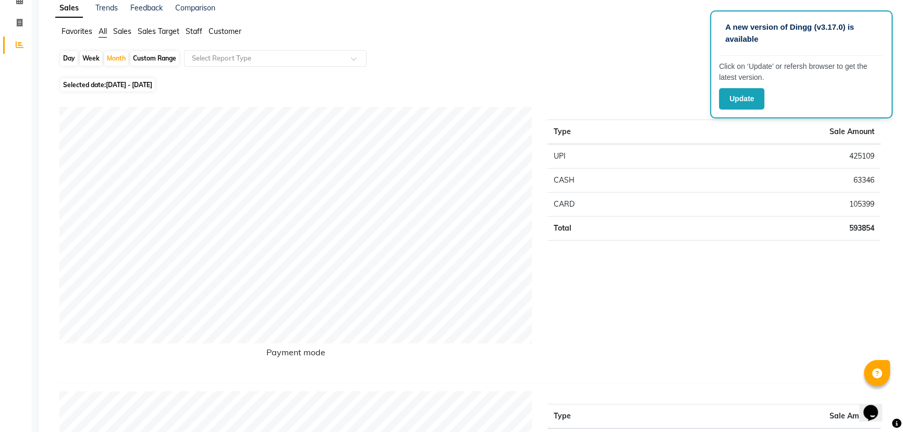
scroll to position [47, 0]
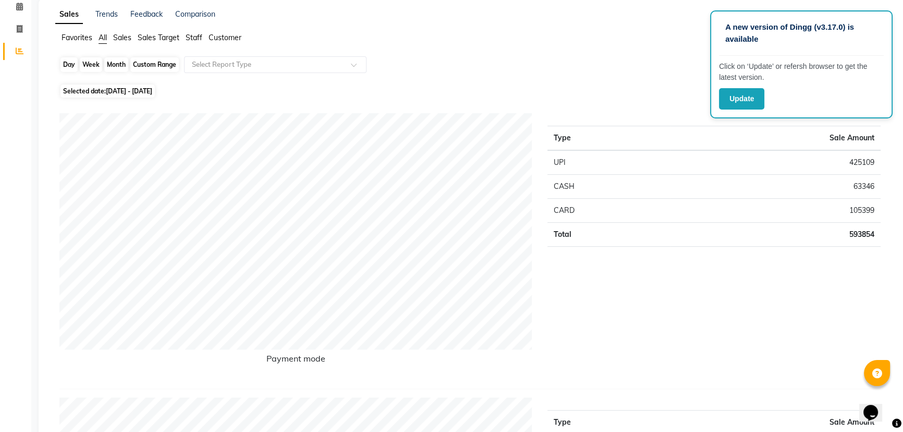
click at [116, 68] on div "Month" at bounding box center [116, 64] width 24 height 15
select select "2025"
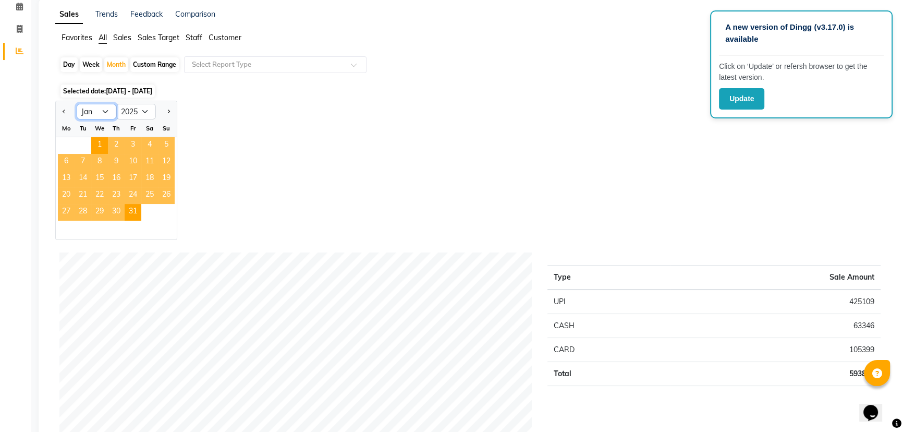
click at [99, 113] on select "Jan Feb Mar Apr May Jun [DATE] Aug Sep Oct Nov Dec" at bounding box center [97, 112] width 40 height 16
select select "9"
click at [77, 104] on select "Jan Feb Mar Apr May Jun [DATE] Aug Sep Oct Nov Dec" at bounding box center [97, 112] width 40 height 16
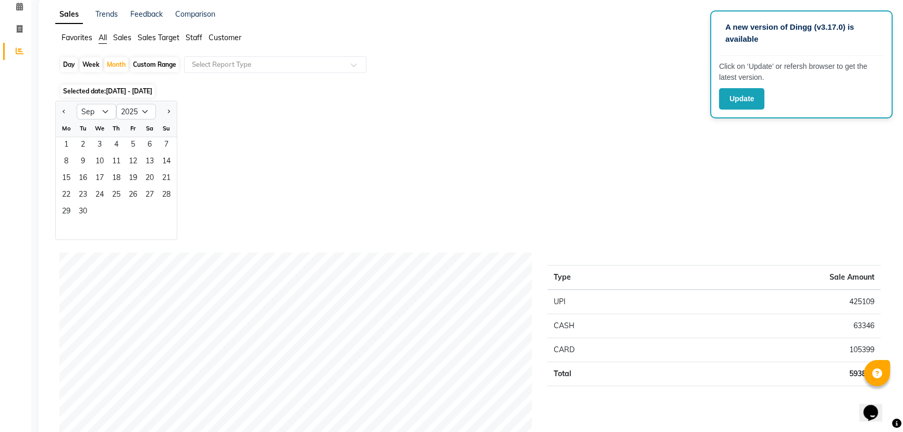
click at [68, 64] on div "Day" at bounding box center [69, 64] width 17 height 15
select select "2025"
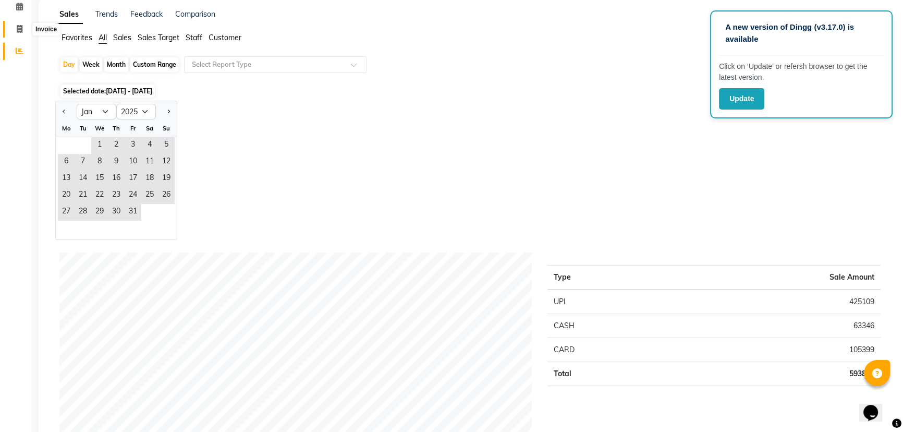
click at [17, 30] on icon at bounding box center [20, 29] width 6 height 8
select select "service"
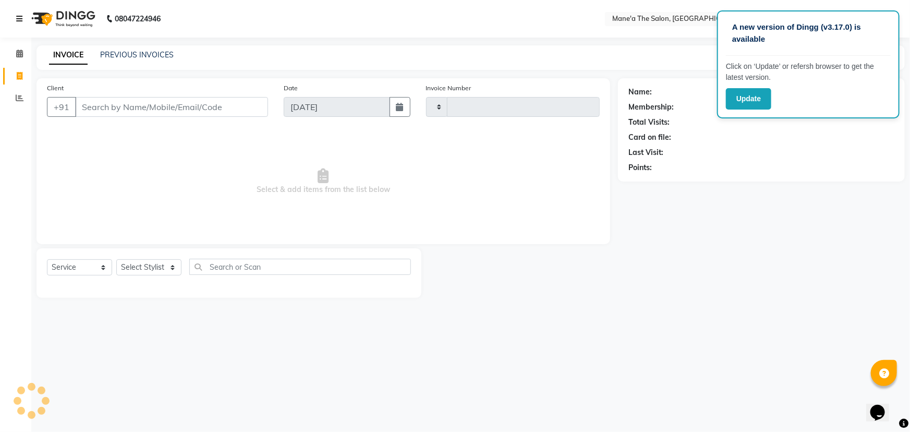
type input "3517"
select select "7205"
click at [21, 94] on icon at bounding box center [20, 98] width 8 height 8
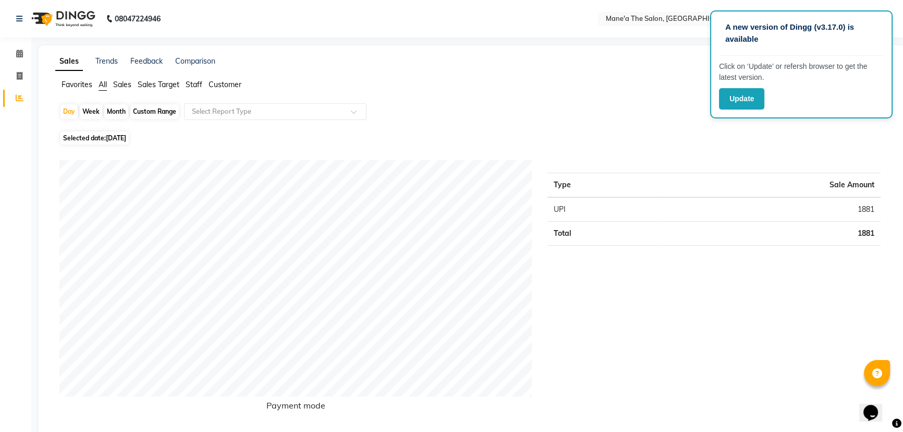
click at [116, 112] on div "Month" at bounding box center [116, 111] width 24 height 15
select select "9"
select select "2025"
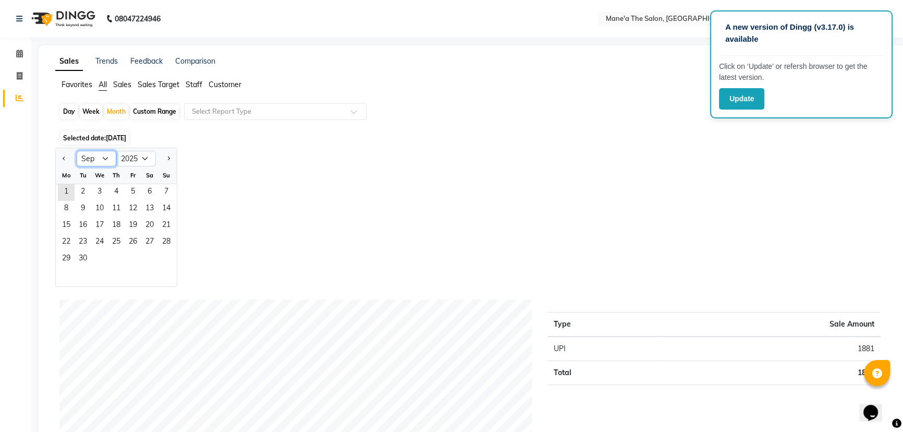
click at [103, 154] on select "Jan Feb Mar Apr May Jun [DATE] Aug Sep Oct Nov Dec" at bounding box center [97, 159] width 40 height 16
select select "8"
click at [77, 151] on select "Jan Feb Mar Apr May Jun [DATE] Aug Sep Oct Nov Dec" at bounding box center [97, 159] width 40 height 16
click at [114, 260] on span "28" at bounding box center [116, 259] width 17 height 17
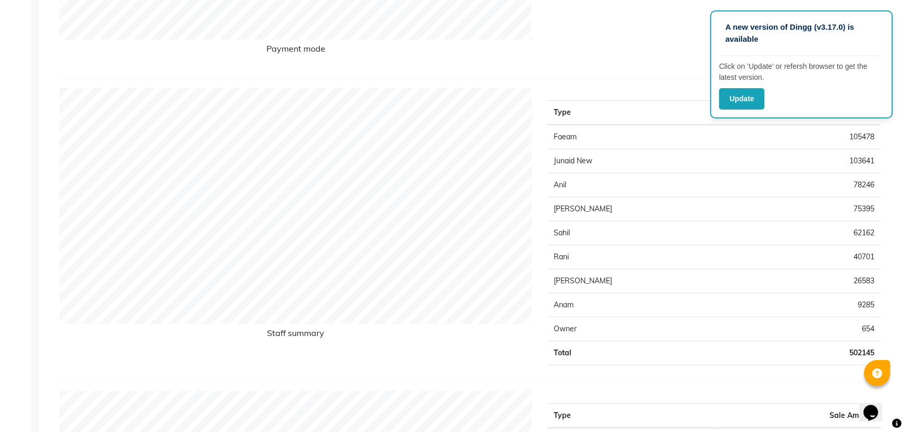
scroll to position [379, 0]
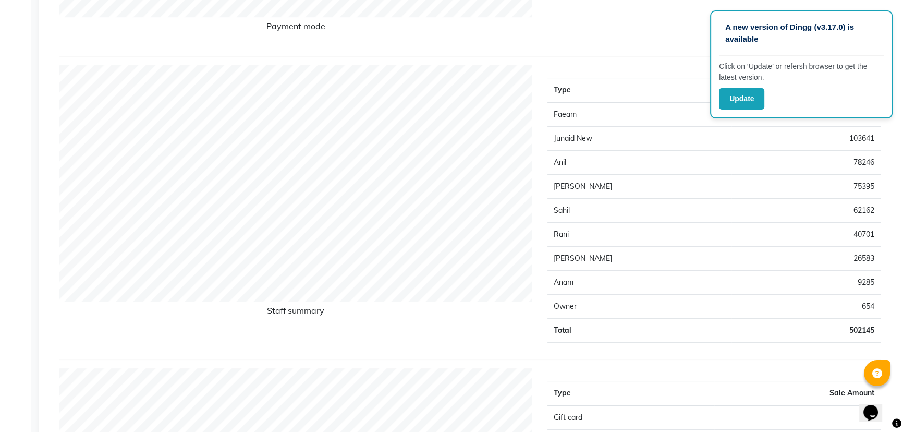
click at [804, 51] on div "A new version of Dingg (v3.17.0) is available" at bounding box center [801, 37] width 165 height 37
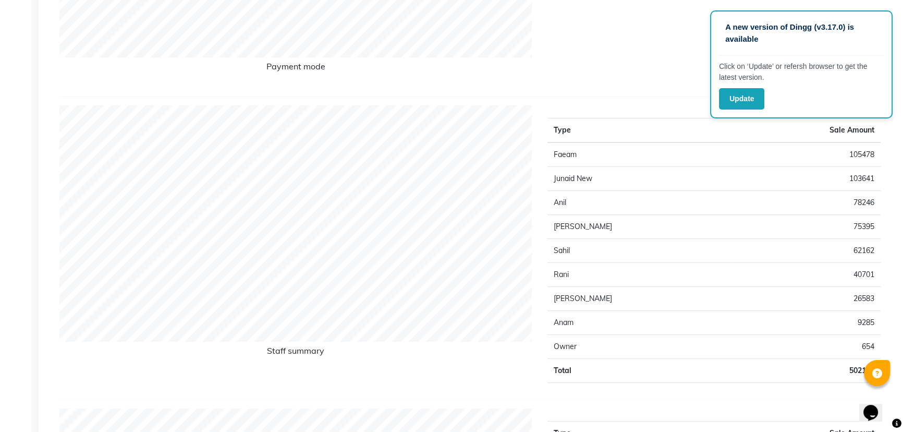
scroll to position [332, 0]
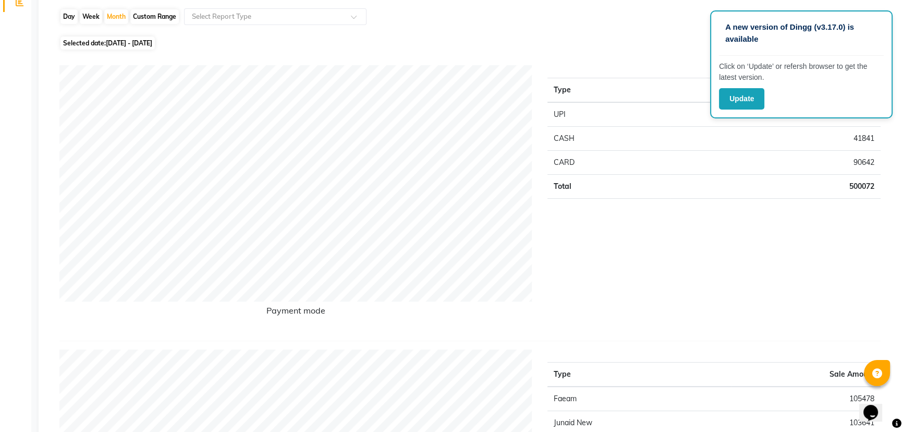
scroll to position [0, 0]
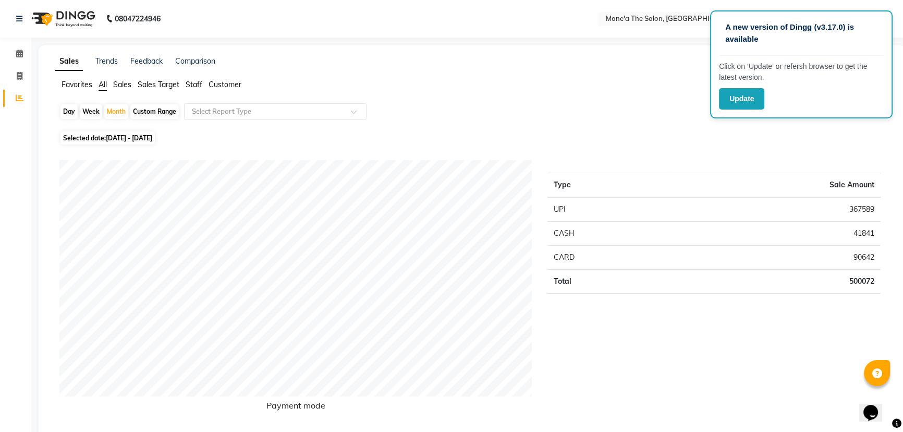
click at [117, 137] on span "[DATE] - [DATE]" at bounding box center [129, 138] width 46 height 8
select select "8"
select select "2025"
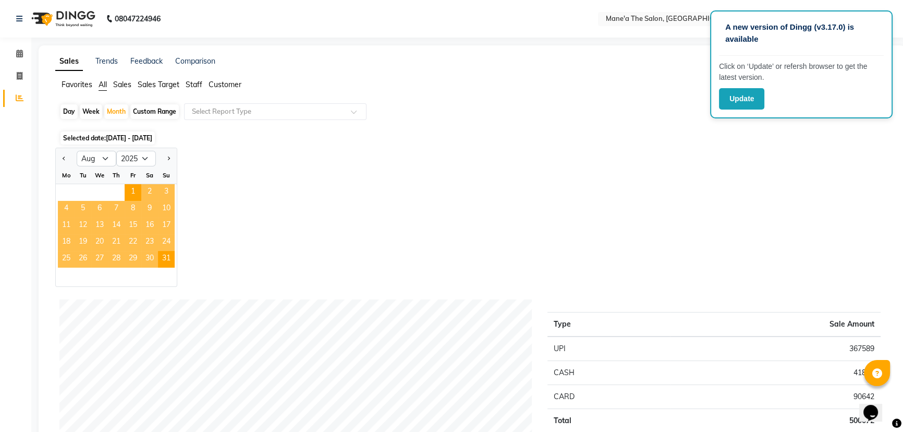
click at [70, 109] on div "Day" at bounding box center [69, 111] width 17 height 15
select select "8"
select select "2025"
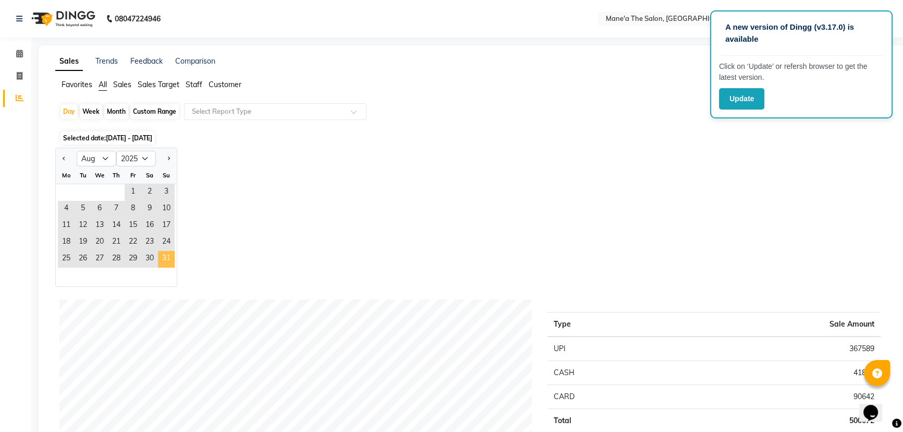
click at [164, 253] on span "31" at bounding box center [166, 259] width 17 height 17
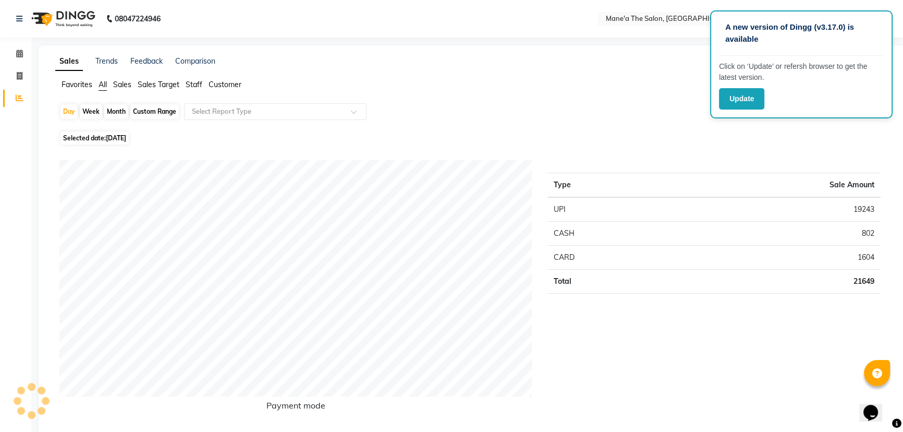
click at [114, 110] on div "Month" at bounding box center [116, 111] width 24 height 15
select select "8"
select select "2025"
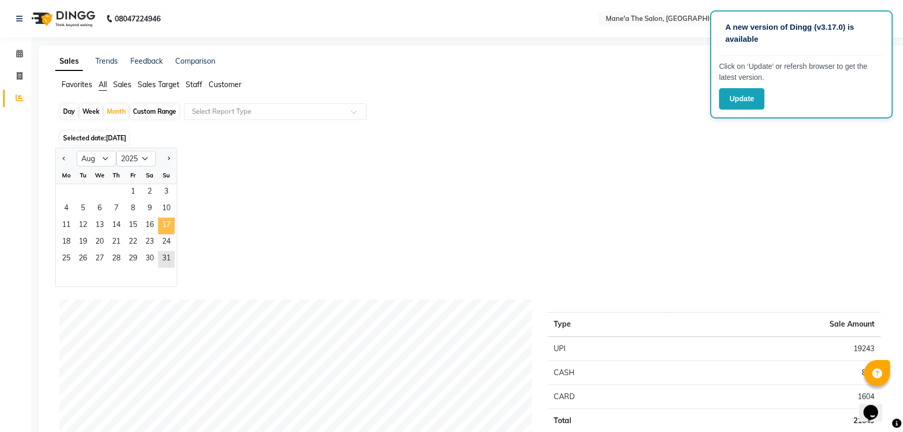
click at [160, 224] on span "17" at bounding box center [166, 225] width 17 height 17
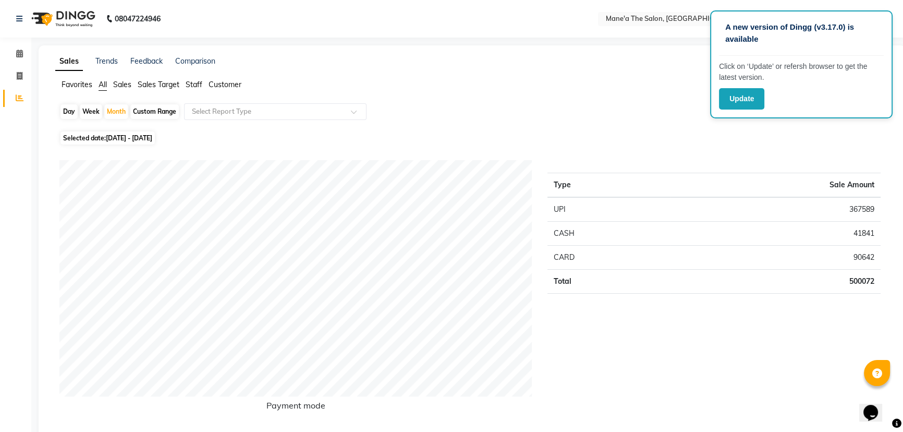
click at [146, 139] on span "[DATE] - [DATE]" at bounding box center [129, 138] width 46 height 8
select select "8"
select select "2025"
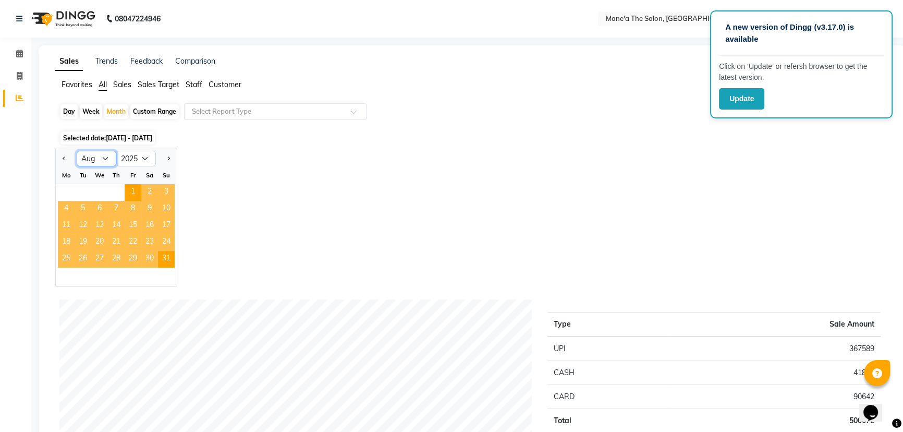
click at [104, 161] on select "Jan Feb Mar Apr May Jun [DATE] Aug Sep Oct Nov Dec" at bounding box center [97, 159] width 40 height 16
select select "9"
click at [77, 151] on select "Jan Feb Mar Apr May Jun [DATE] Aug Sep Oct Nov Dec" at bounding box center [97, 159] width 40 height 16
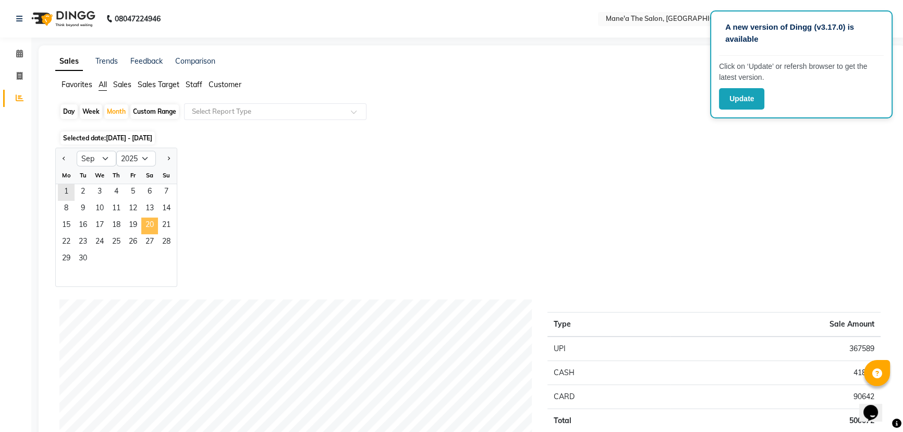
click at [150, 220] on span "20" at bounding box center [149, 225] width 17 height 17
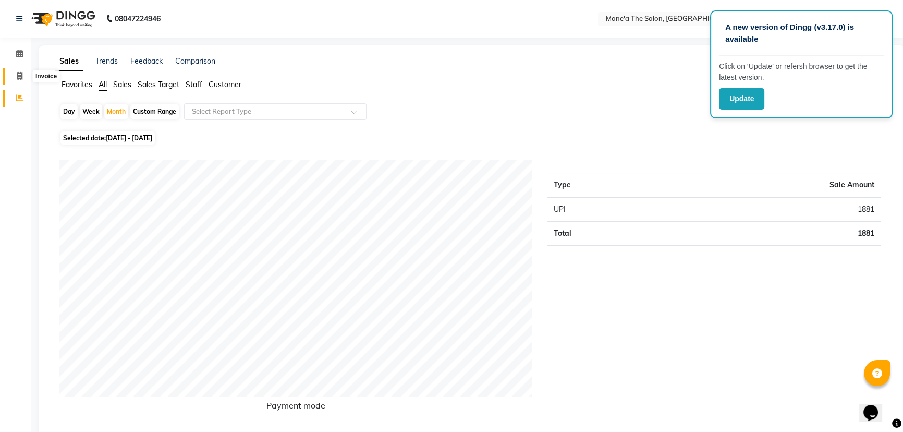
click at [17, 79] on icon at bounding box center [20, 76] width 6 height 8
select select "service"
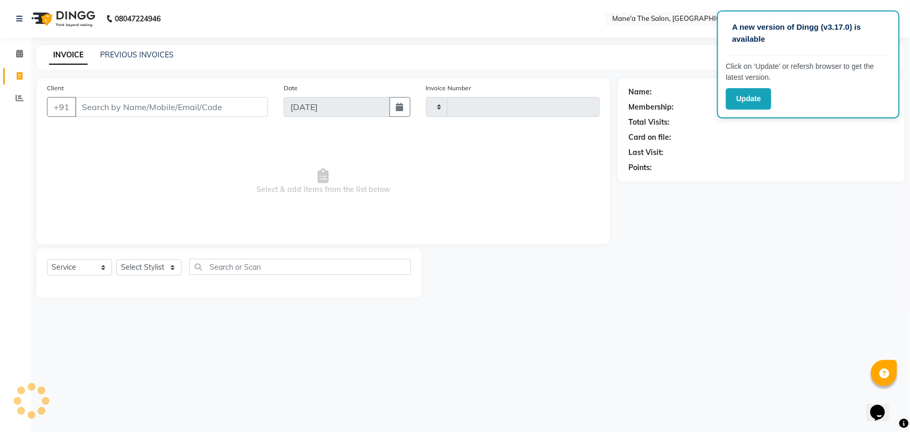
type input "3517"
select select "7205"
